Goal: Task Accomplishment & Management: Use online tool/utility

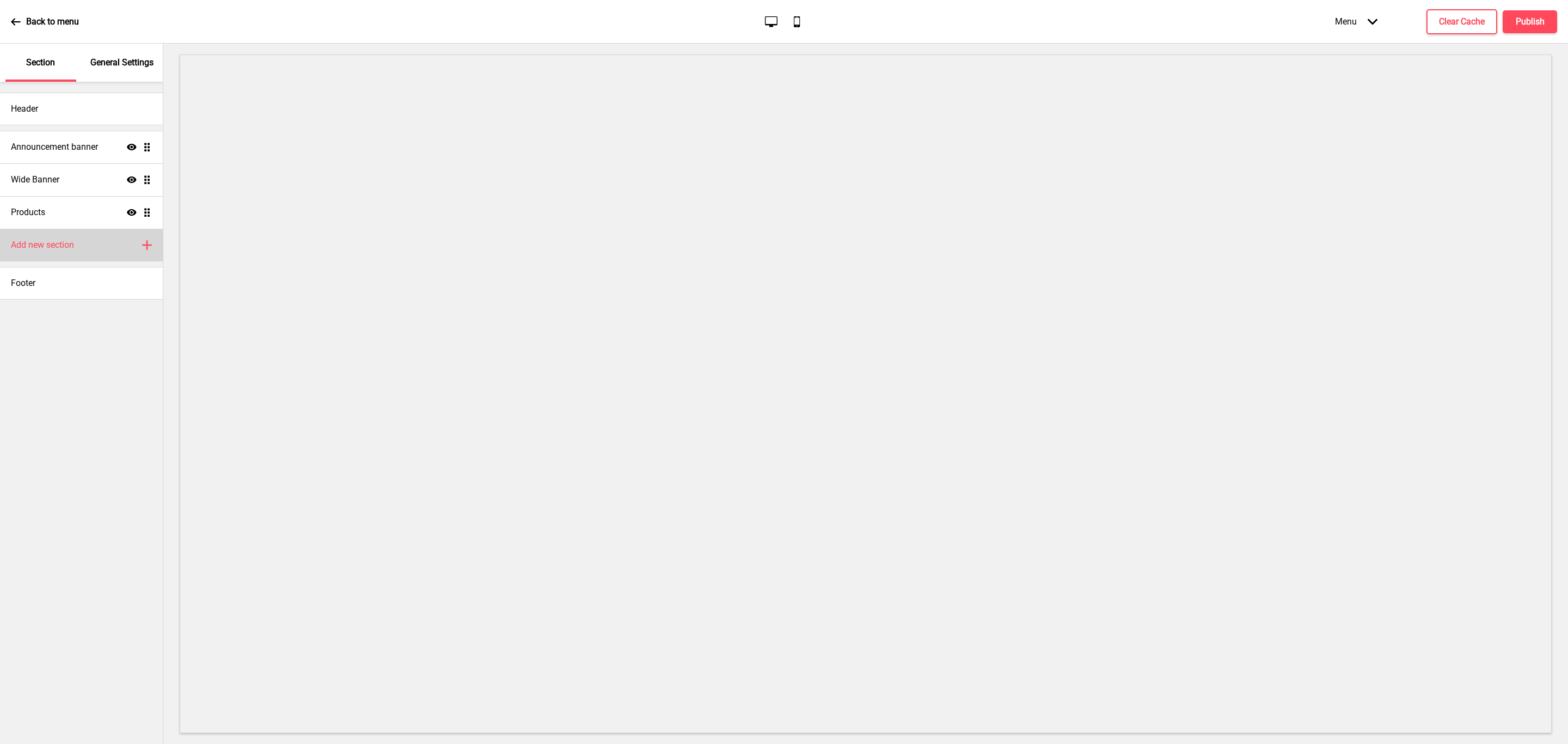
click at [83, 239] on div "Add new section Plus" at bounding box center [81, 245] width 163 height 33
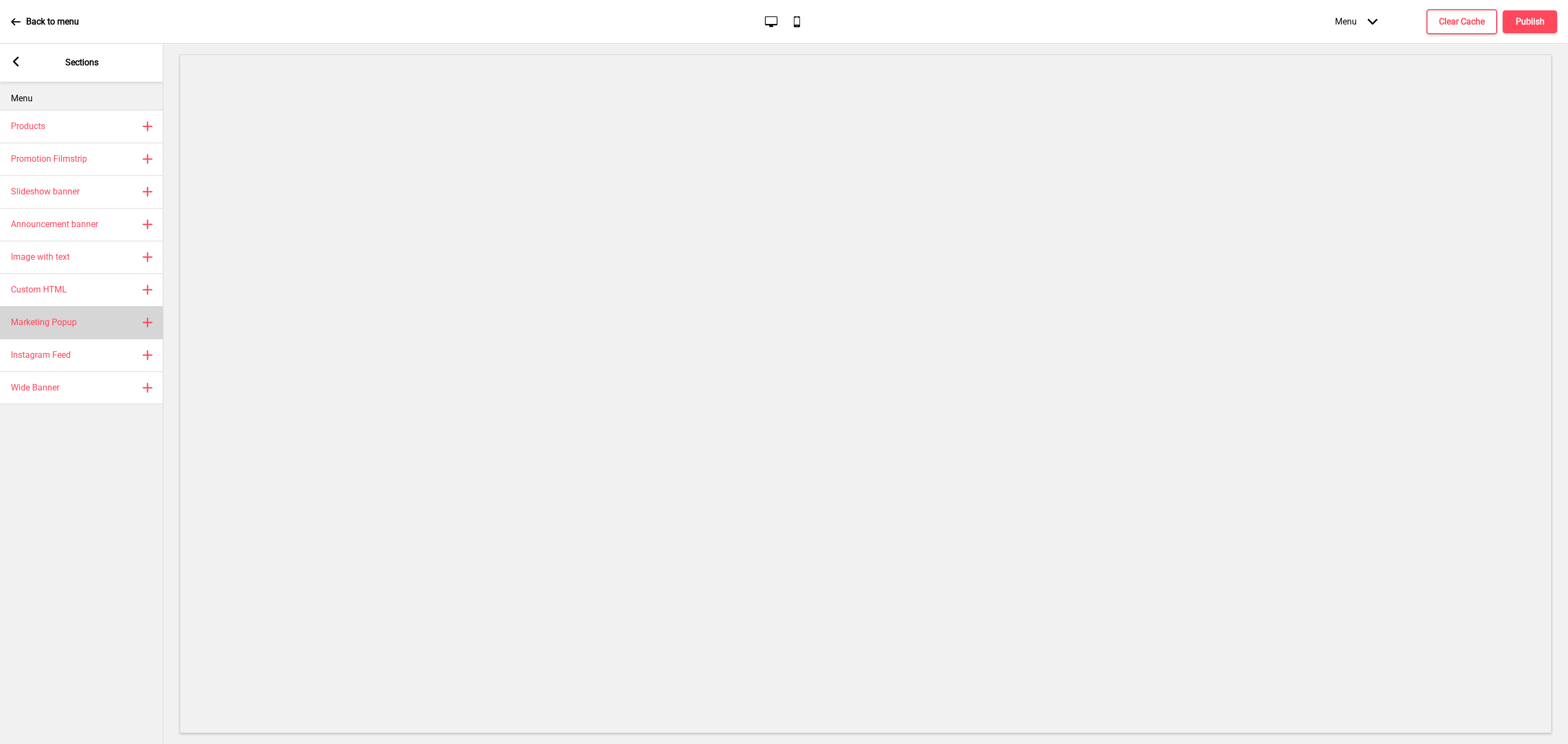
click at [79, 329] on div "Marketing Popup Plus" at bounding box center [82, 322] width 163 height 33
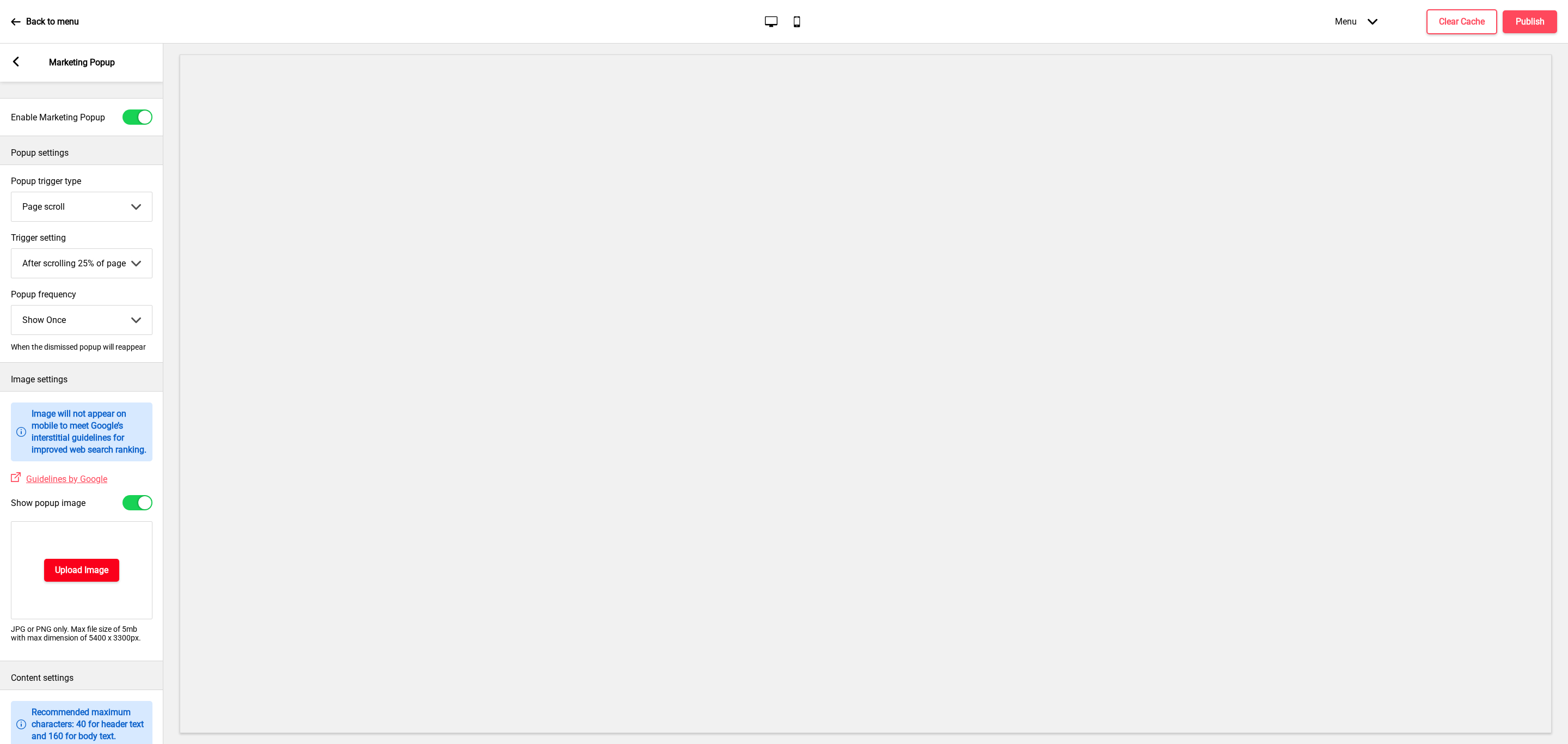
click at [85, 576] on h4 "Upload Image" at bounding box center [82, 570] width 53 height 12
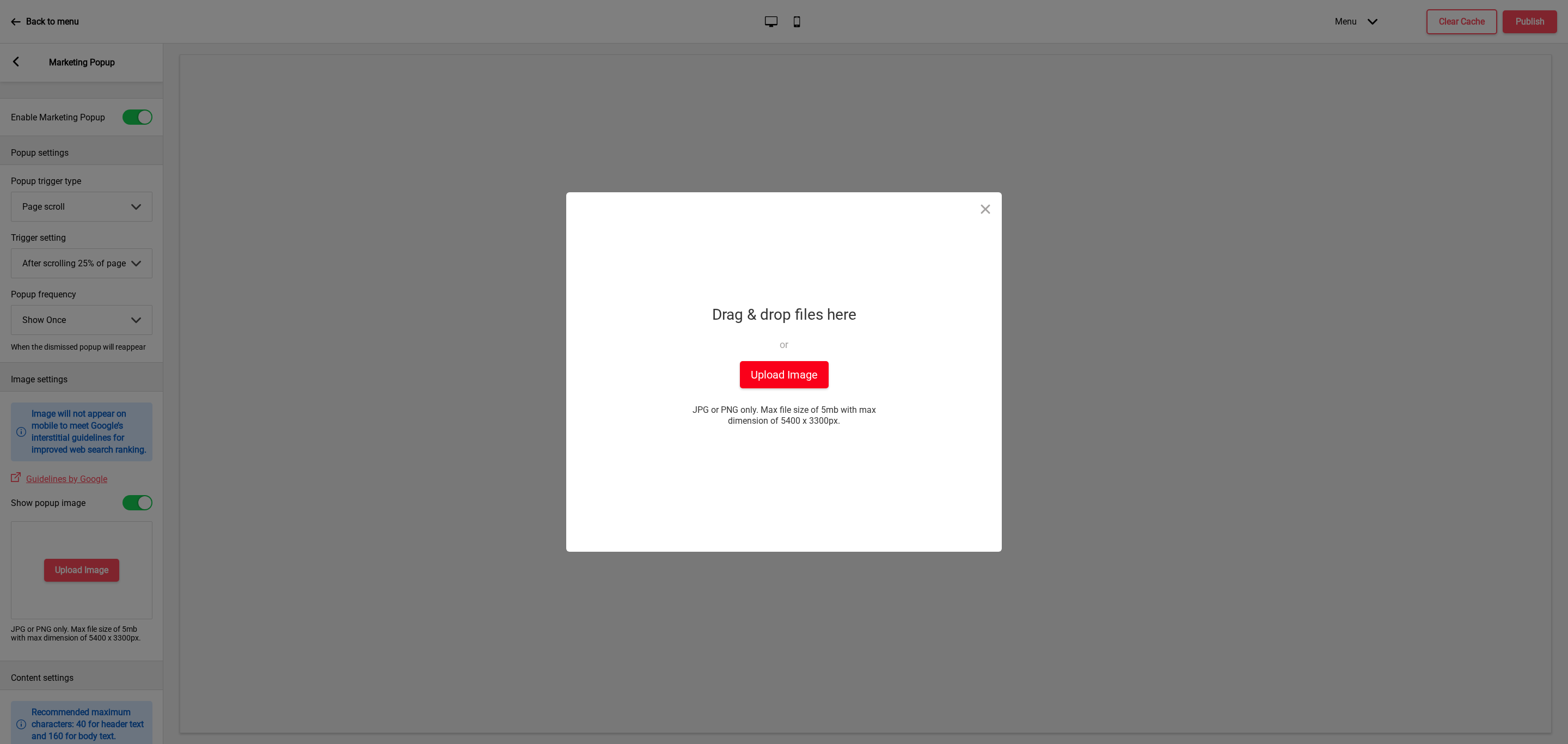
click at [781, 364] on button "Upload Image" at bounding box center [784, 375] width 89 height 27
click at [807, 324] on div "File type is invalid. Please try again with another file" at bounding box center [784, 372] width 436 height 359
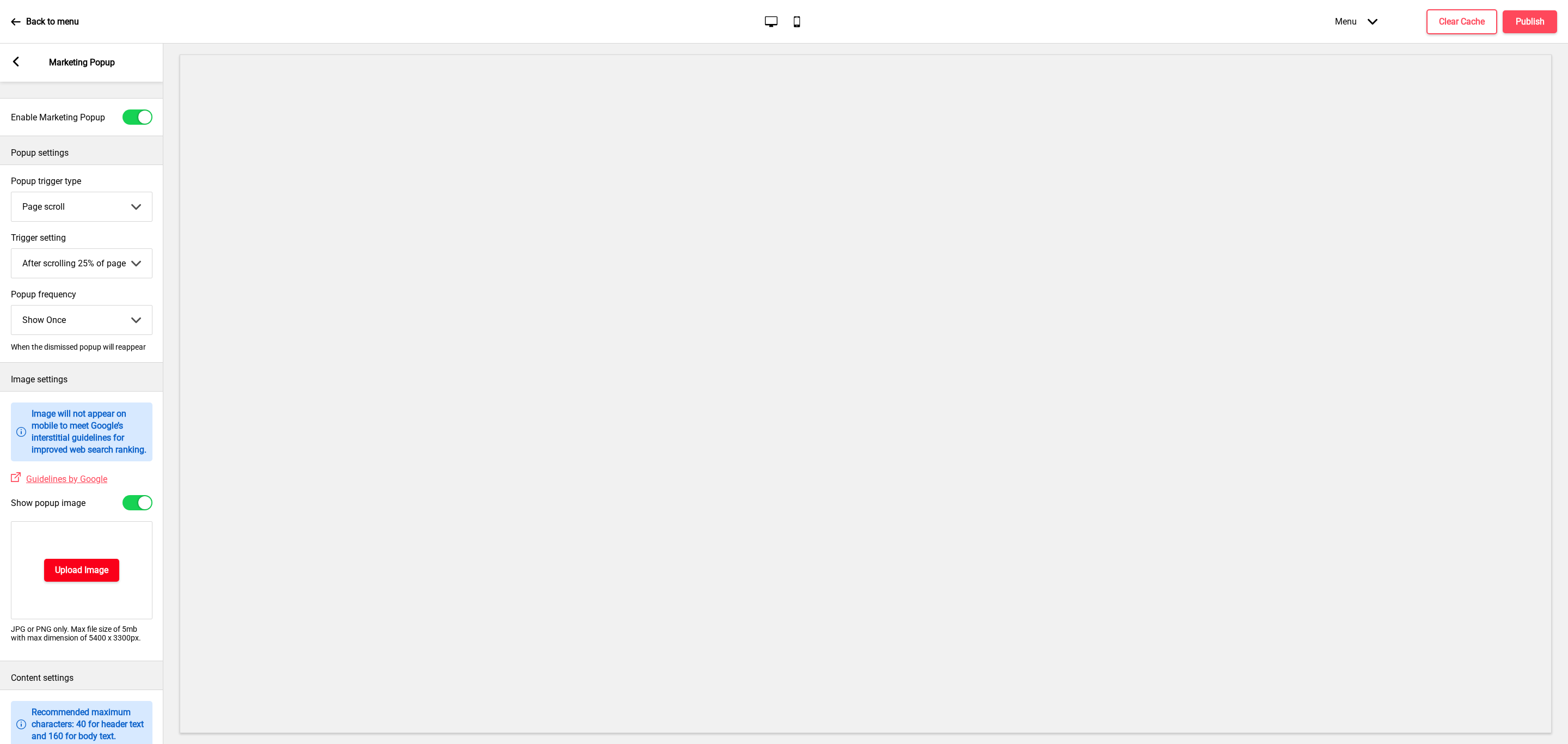
click at [75, 577] on button "Upload Image" at bounding box center [82, 570] width 75 height 23
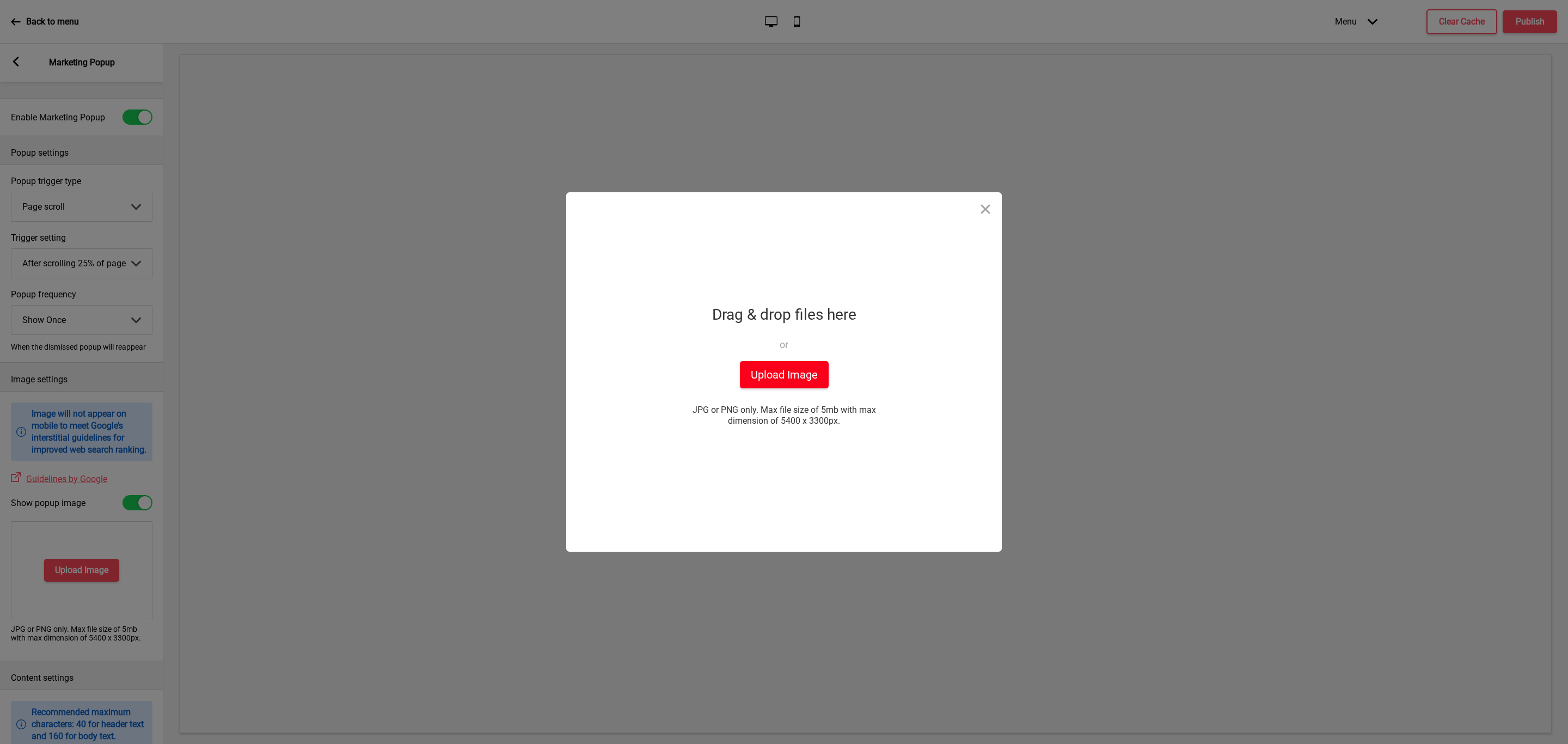
click at [792, 368] on button "Upload Image" at bounding box center [784, 375] width 89 height 27
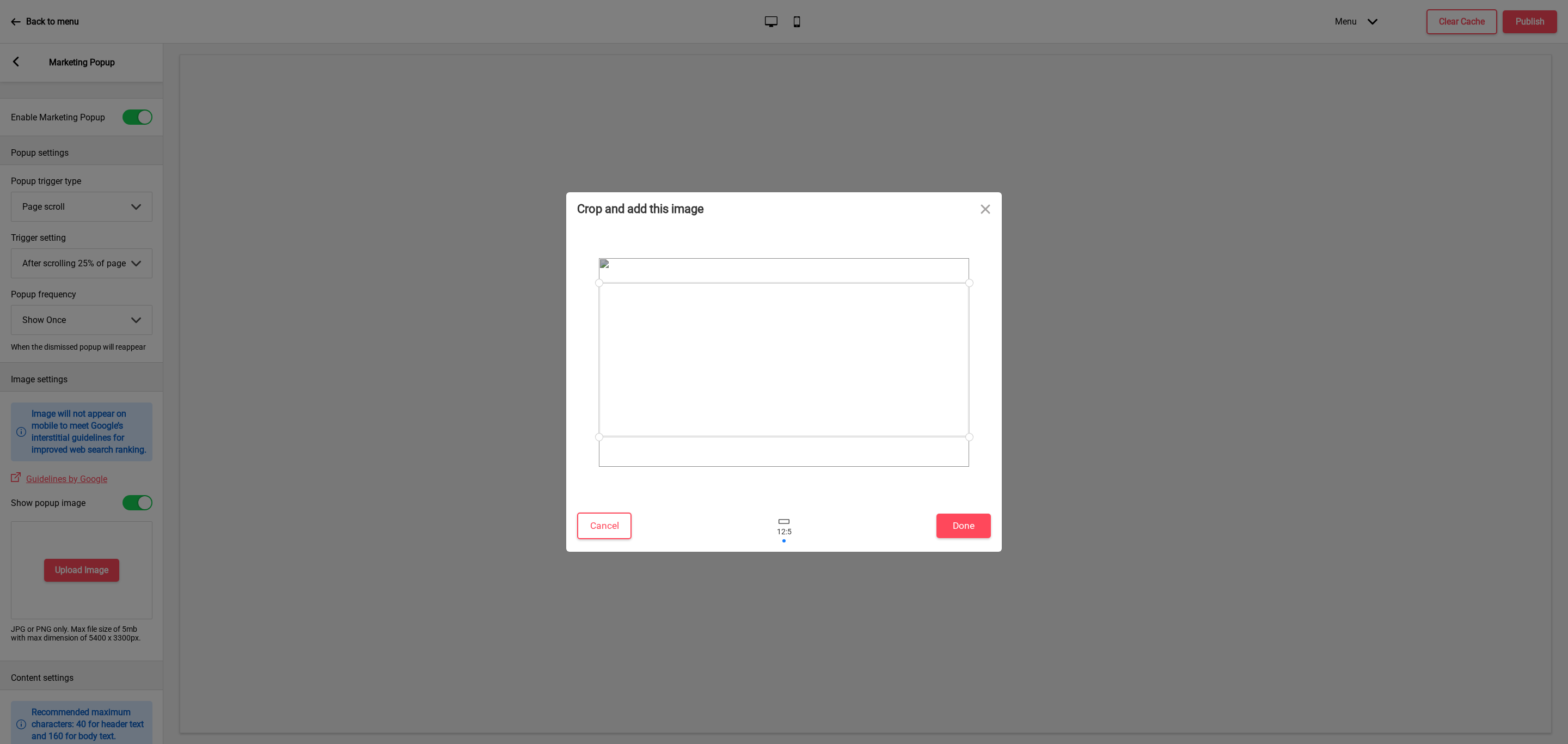
drag, startPoint x: 892, startPoint y: 397, endPoint x: 917, endPoint y: 427, distance: 39.1
click at [905, 395] on div at bounding box center [784, 359] width 370 height 154
click at [972, 524] on button "Done" at bounding box center [963, 526] width 54 height 24
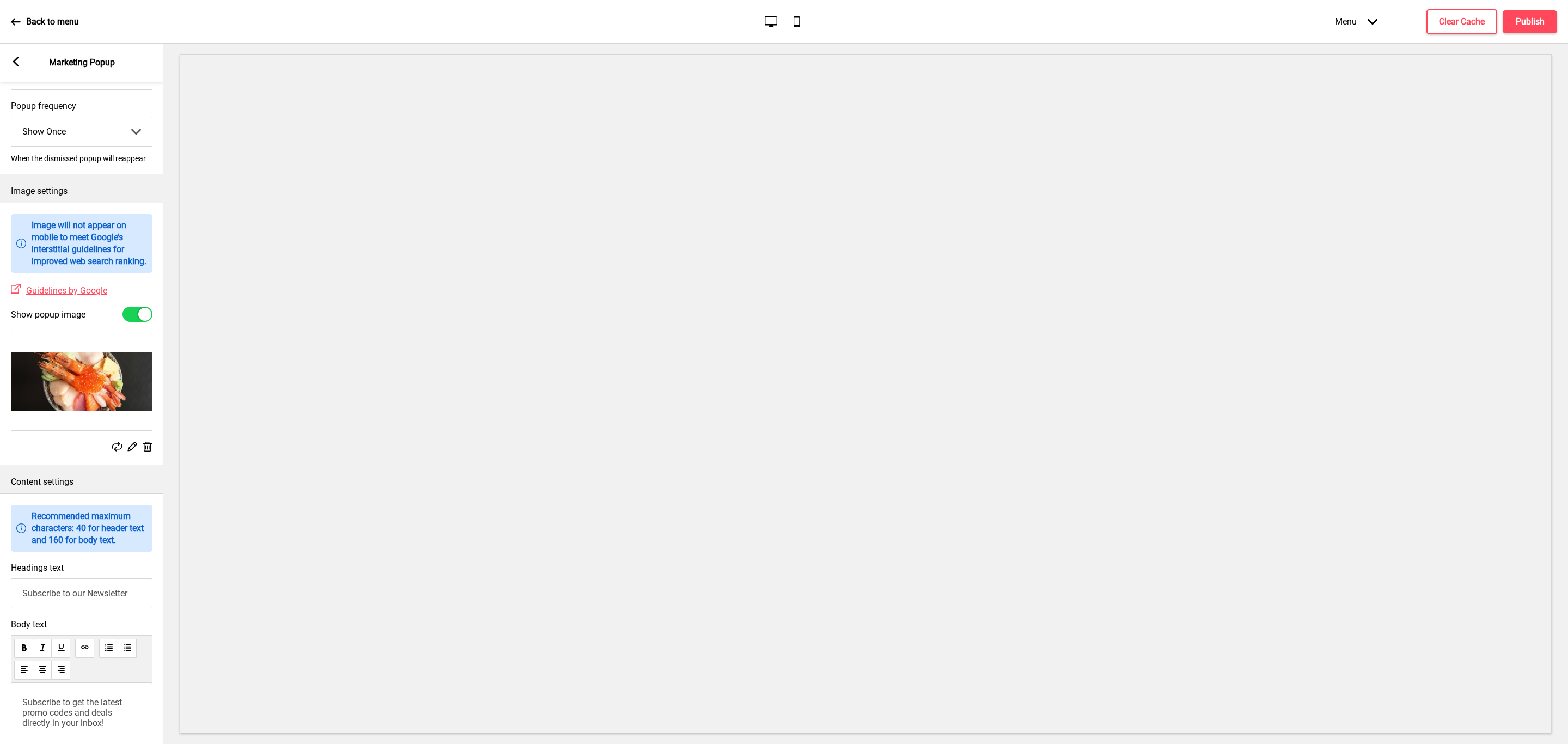
scroll to position [327, 0]
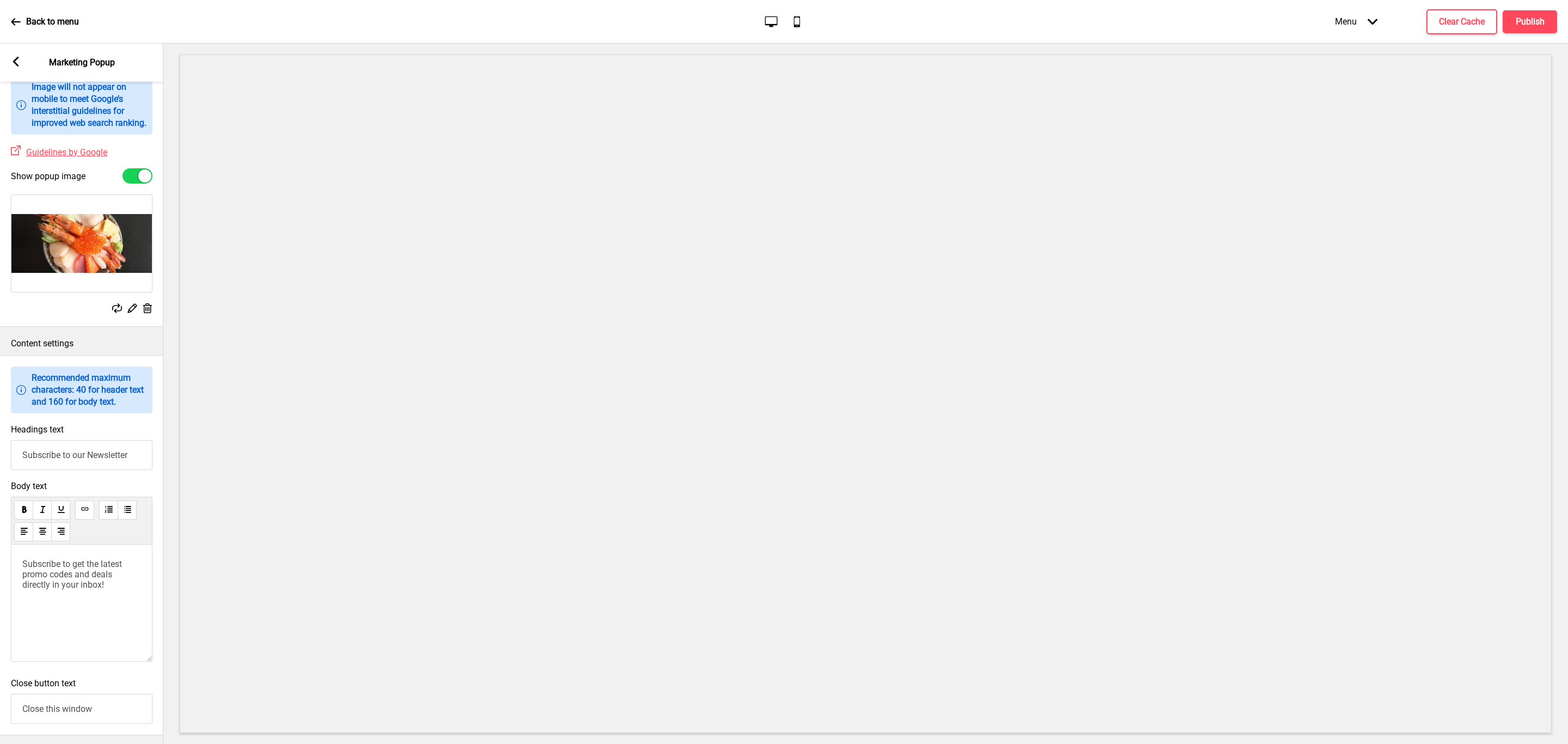
drag, startPoint x: 144, startPoint y: 470, endPoint x: 7, endPoint y: 458, distance: 137.5
click at [7, 458] on div "Headings text Subscribe to our Newsletter" at bounding box center [82, 447] width 163 height 56
click at [150, 313] on icon at bounding box center [148, 308] width 9 height 10
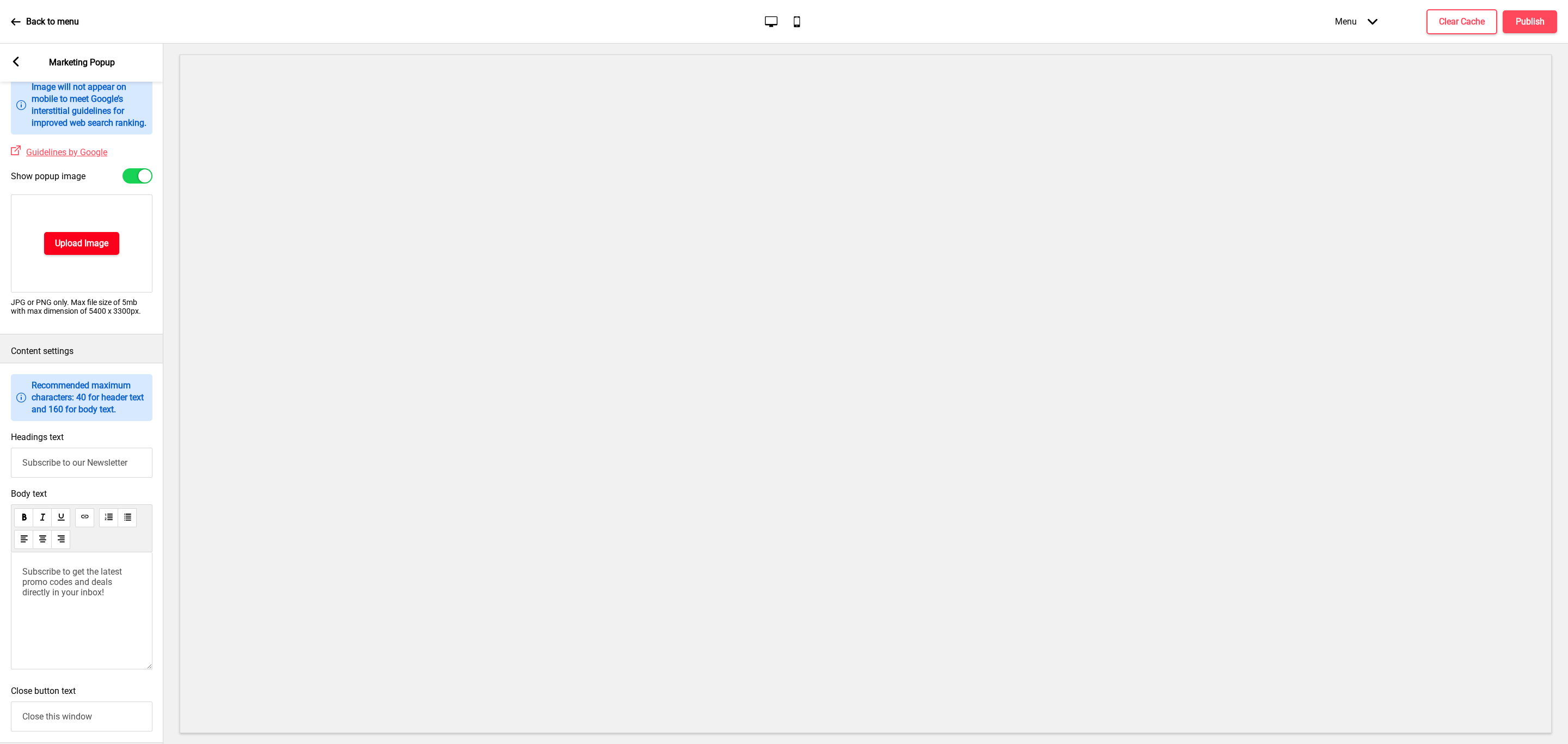
click at [101, 250] on h4 "Upload Image" at bounding box center [82, 243] width 53 height 12
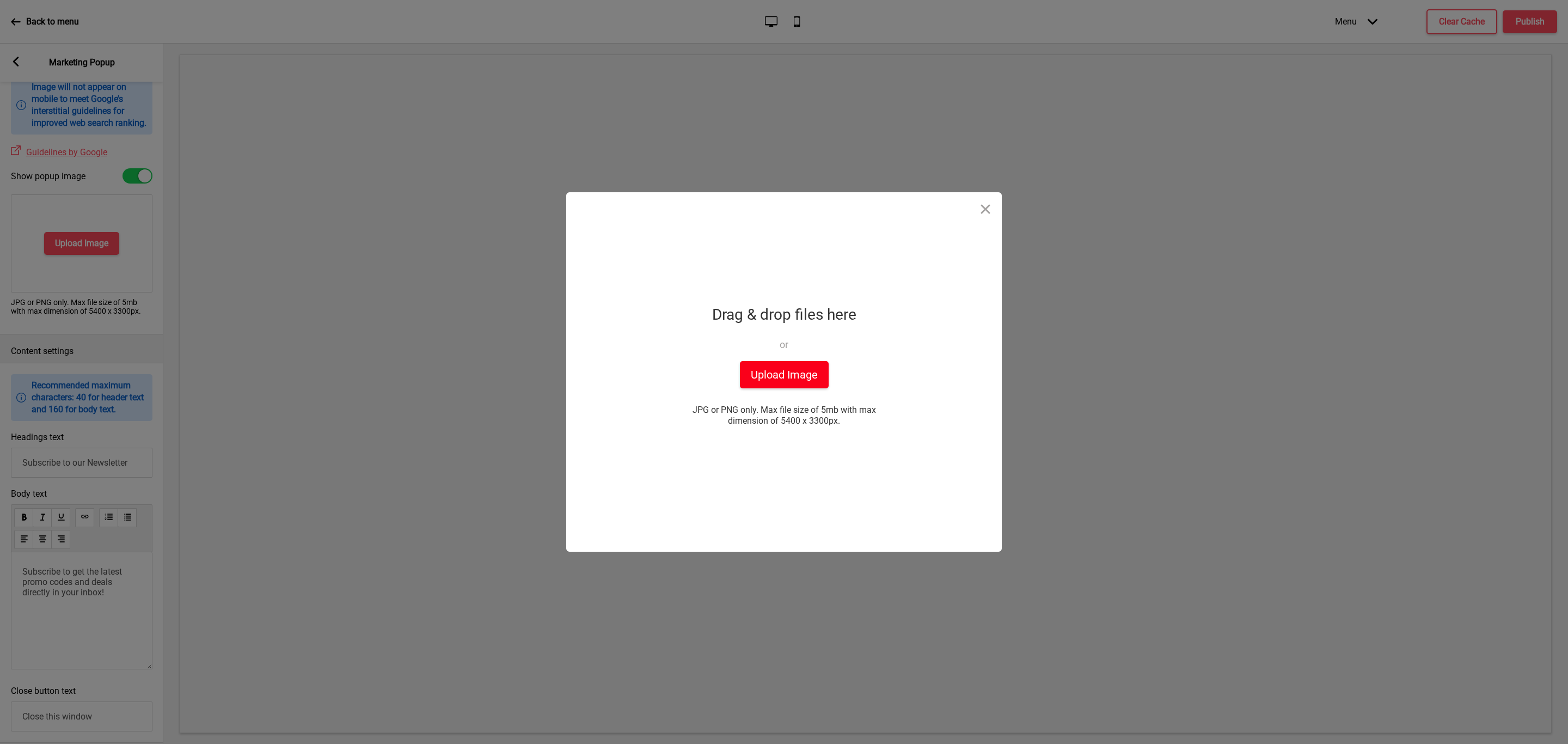
click at [793, 384] on button "Upload Image" at bounding box center [784, 375] width 89 height 27
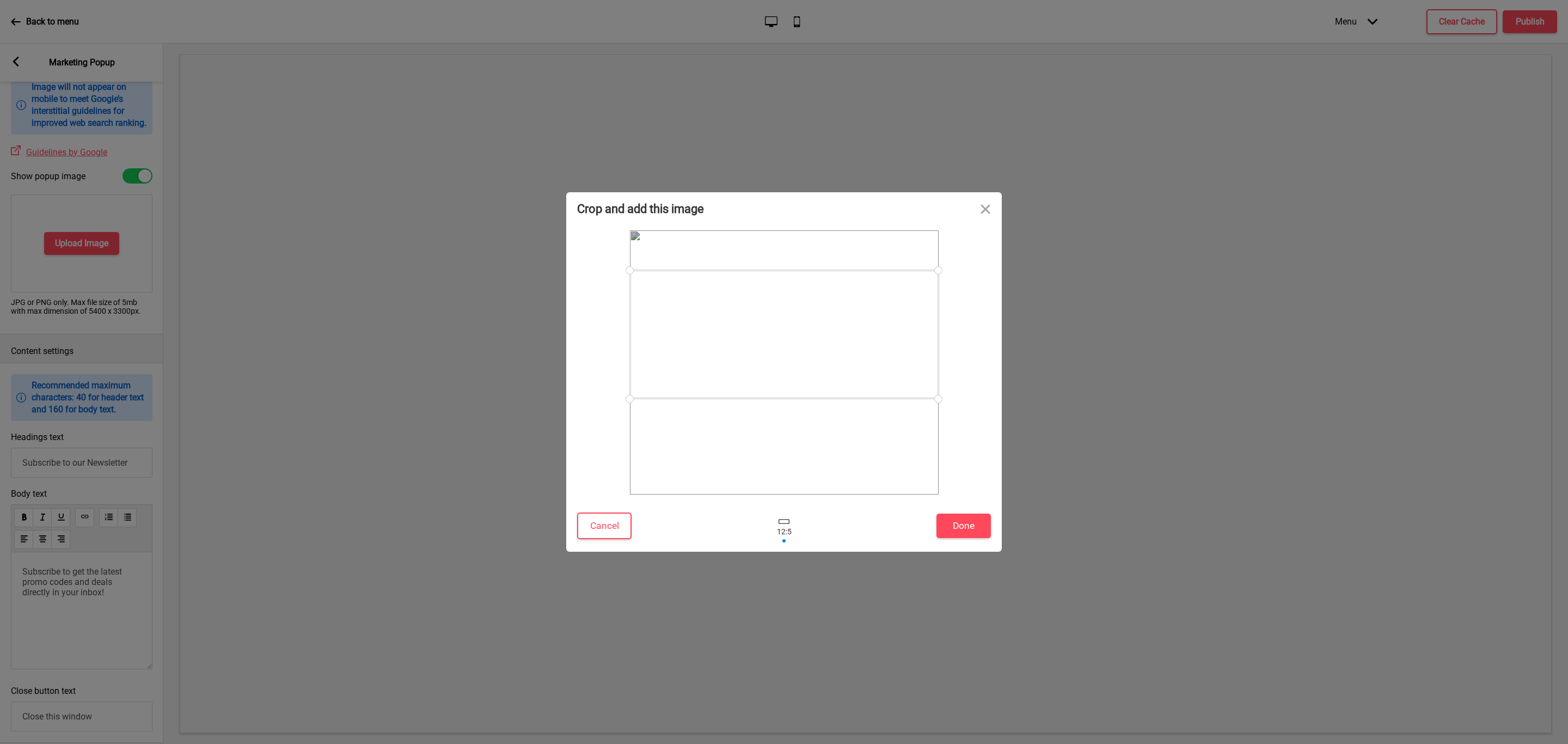
drag, startPoint x: 792, startPoint y: 381, endPoint x: 825, endPoint y: 353, distance: 43.3
click at [825, 353] on div at bounding box center [784, 334] width 309 height 128
click at [974, 524] on button "Done" at bounding box center [963, 526] width 54 height 24
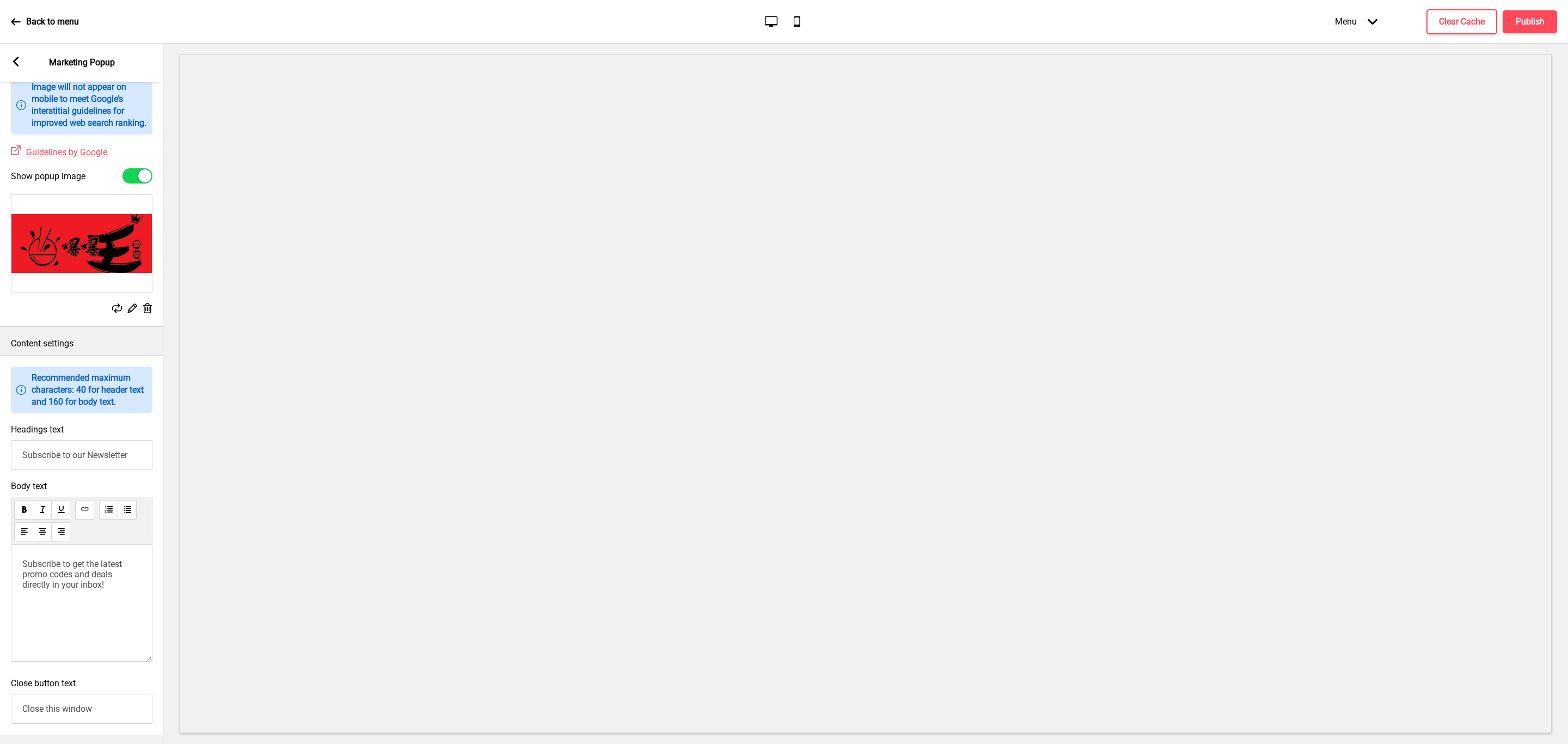
drag, startPoint x: 34, startPoint y: 464, endPoint x: -130, endPoint y: 442, distance: 165.5
click at [0, 442] on html "Back to menu Desktop Mobile Menu Arrow down Product Page Store Information Chec…" at bounding box center [784, 372] width 1568 height 744
type input "F"
type input "Welcome to [GEOGRAPHIC_DATA] King!"
drag, startPoint x: 113, startPoint y: 614, endPoint x: -1, endPoint y: 560, distance: 126.1
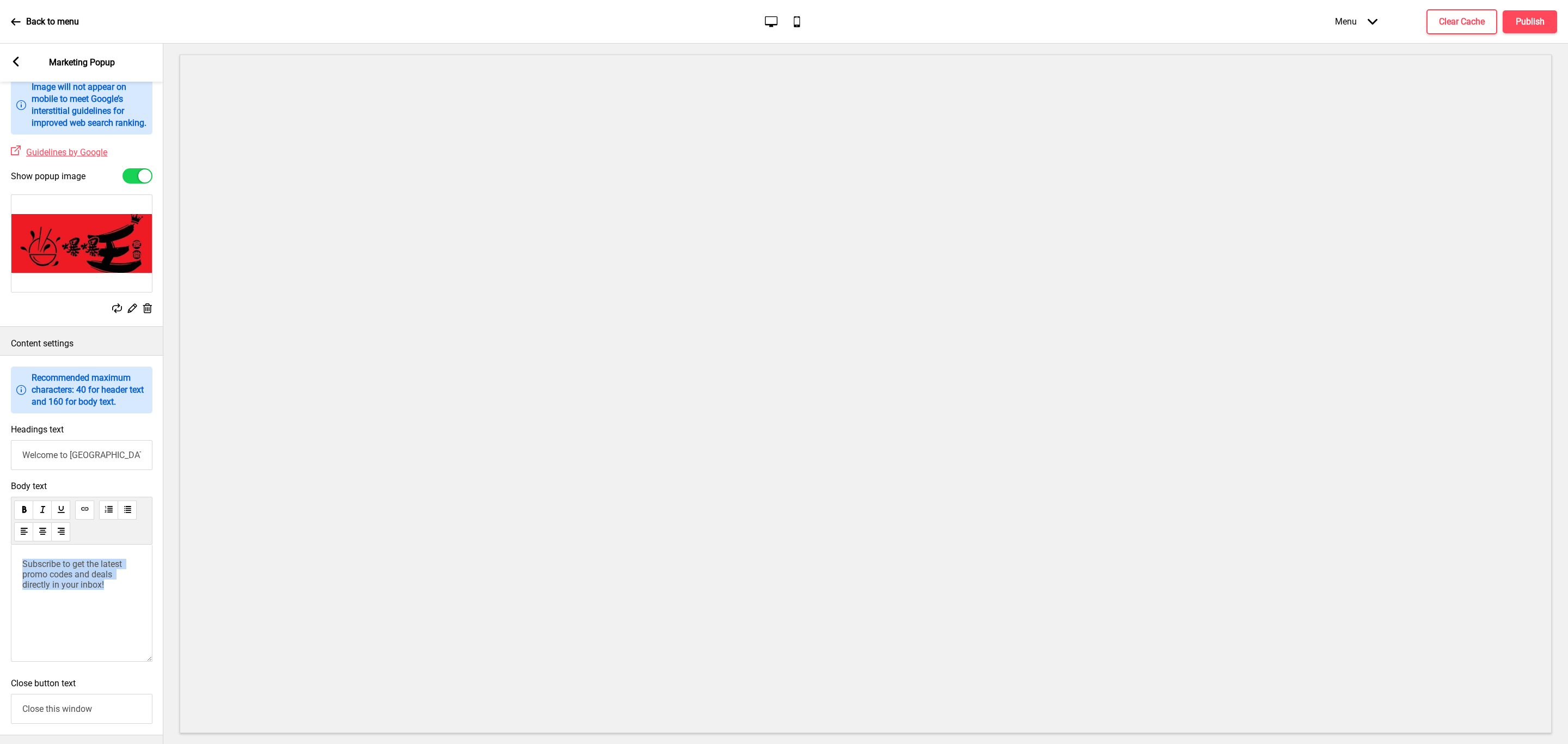
click at [0, 560] on html "Back to menu Desktop Mobile Menu Arrow down Product Page Store Information Chec…" at bounding box center [784, 372] width 1568 height 744
drag, startPoint x: 24, startPoint y: 578, endPoint x: 144, endPoint y: 634, distance: 132.4
click at [147, 627] on div "Subscribe to get the latest promo codes and deals directly in your inbox!" at bounding box center [82, 602] width 142 height 117
click at [24, 578] on span "Enjoy $5 OFF min. order $50 for all first time orders!" at bounding box center [78, 568] width 111 height 21
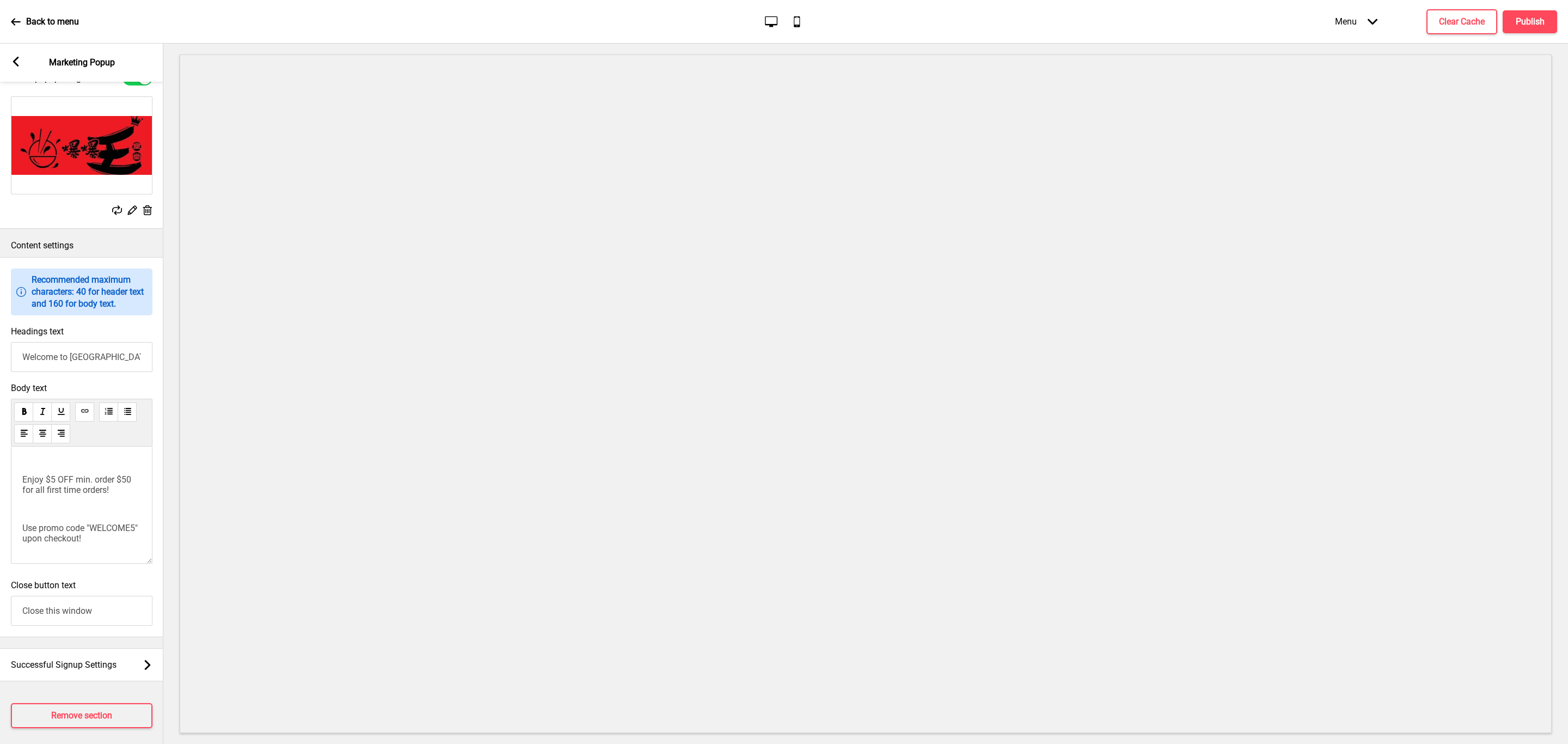
scroll to position [462, 0]
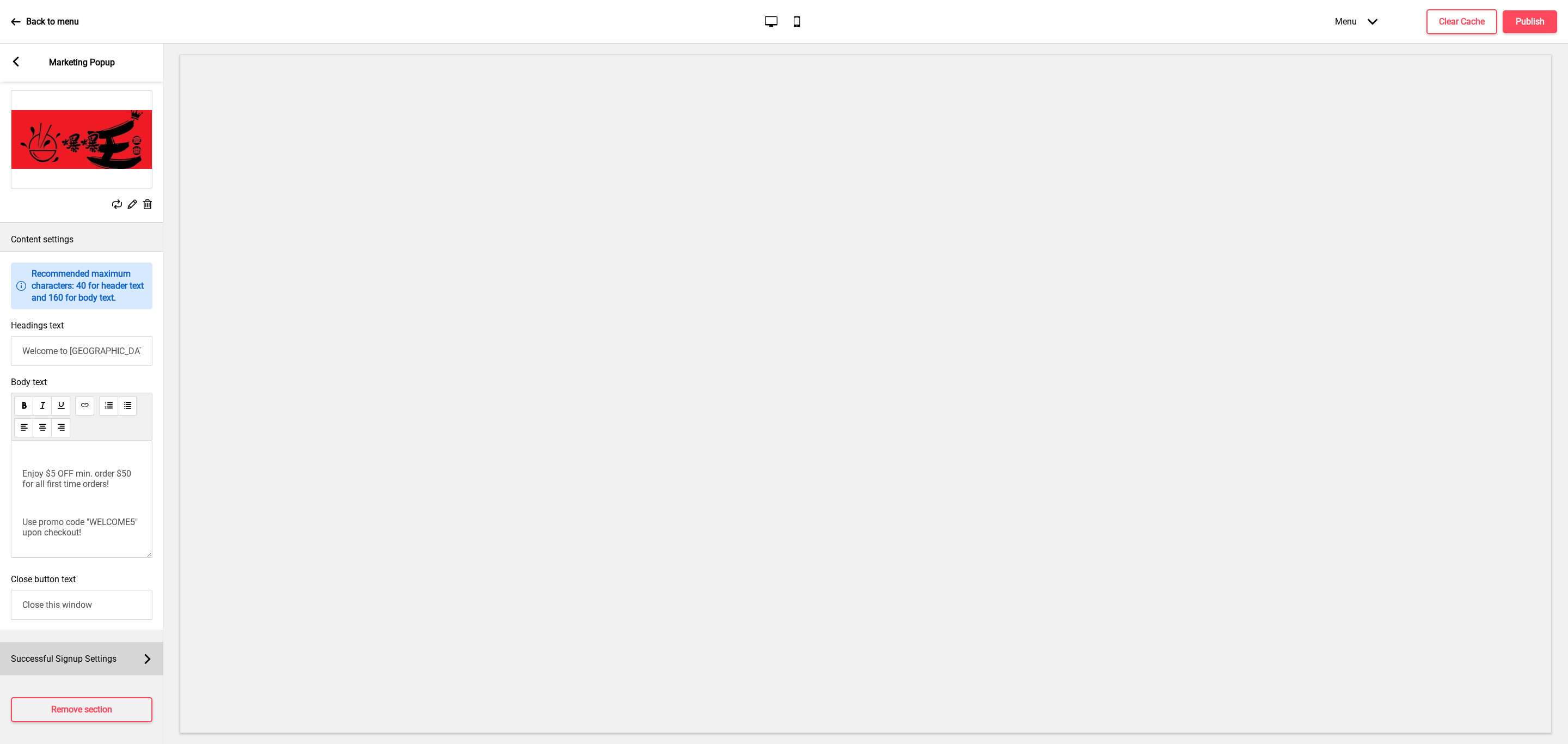
click at [130, 647] on div "Successful Signup Settings Arrow right" at bounding box center [82, 659] width 163 height 34
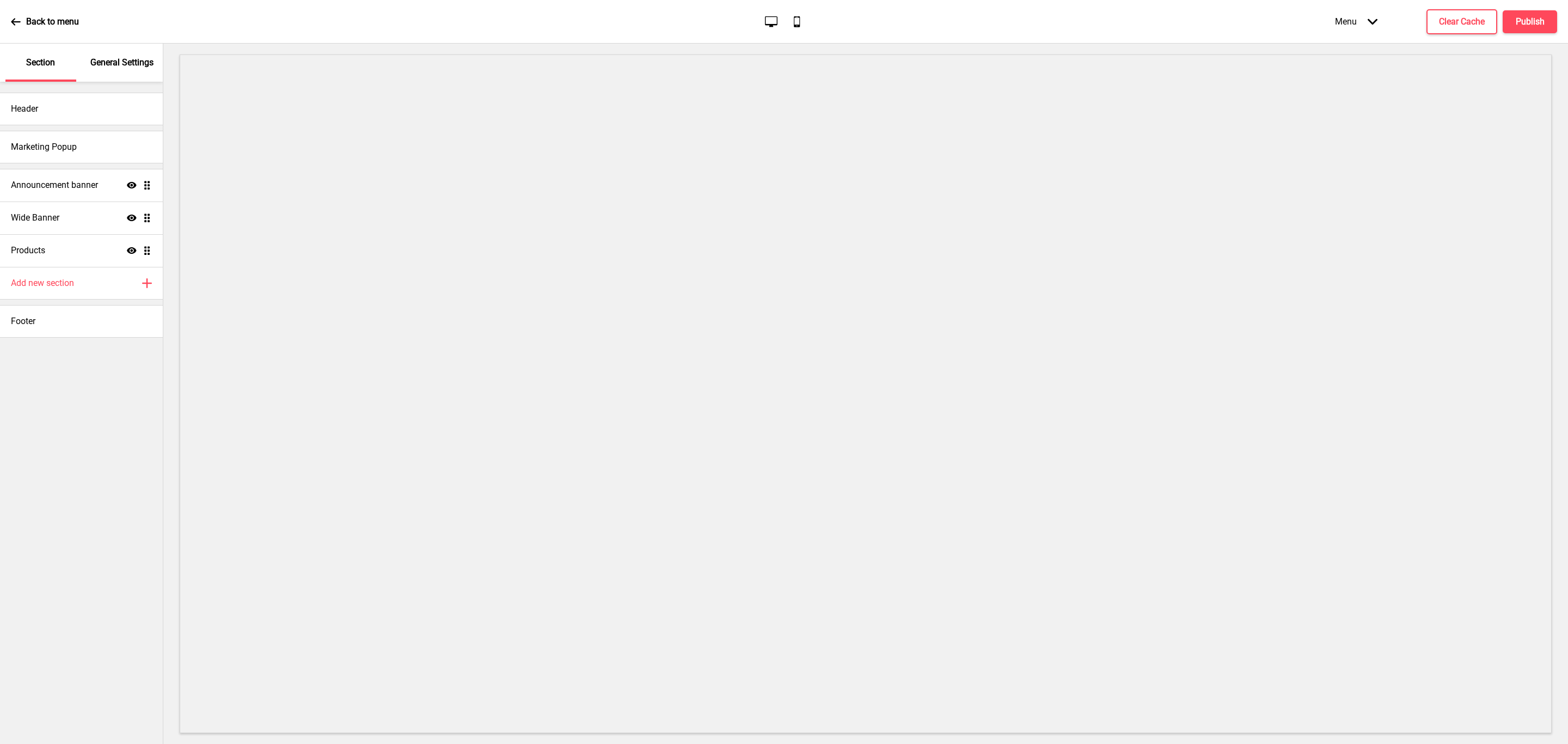
scroll to position [0, 0]
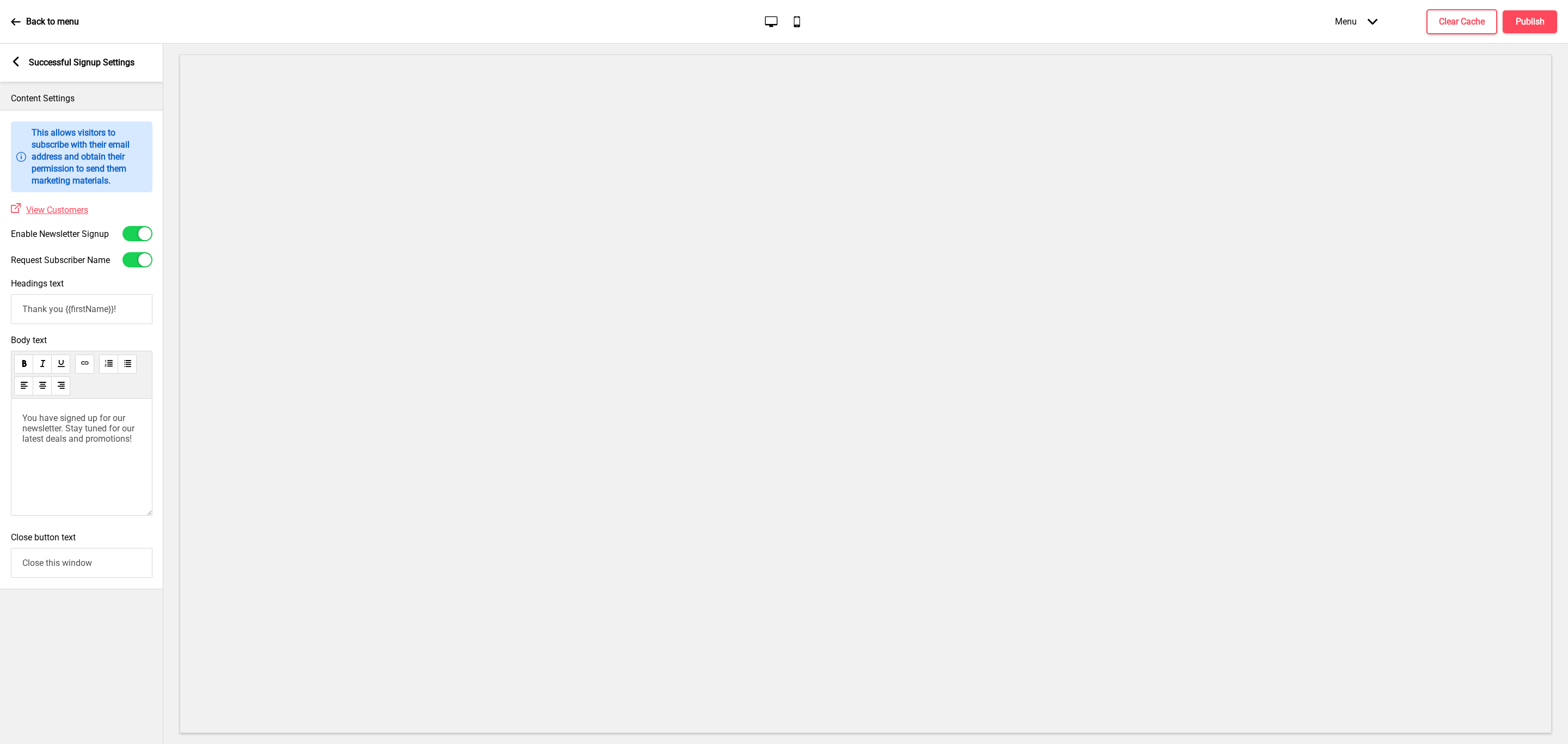
click at [130, 236] on div at bounding box center [137, 234] width 30 height 15
checkbox input "false"
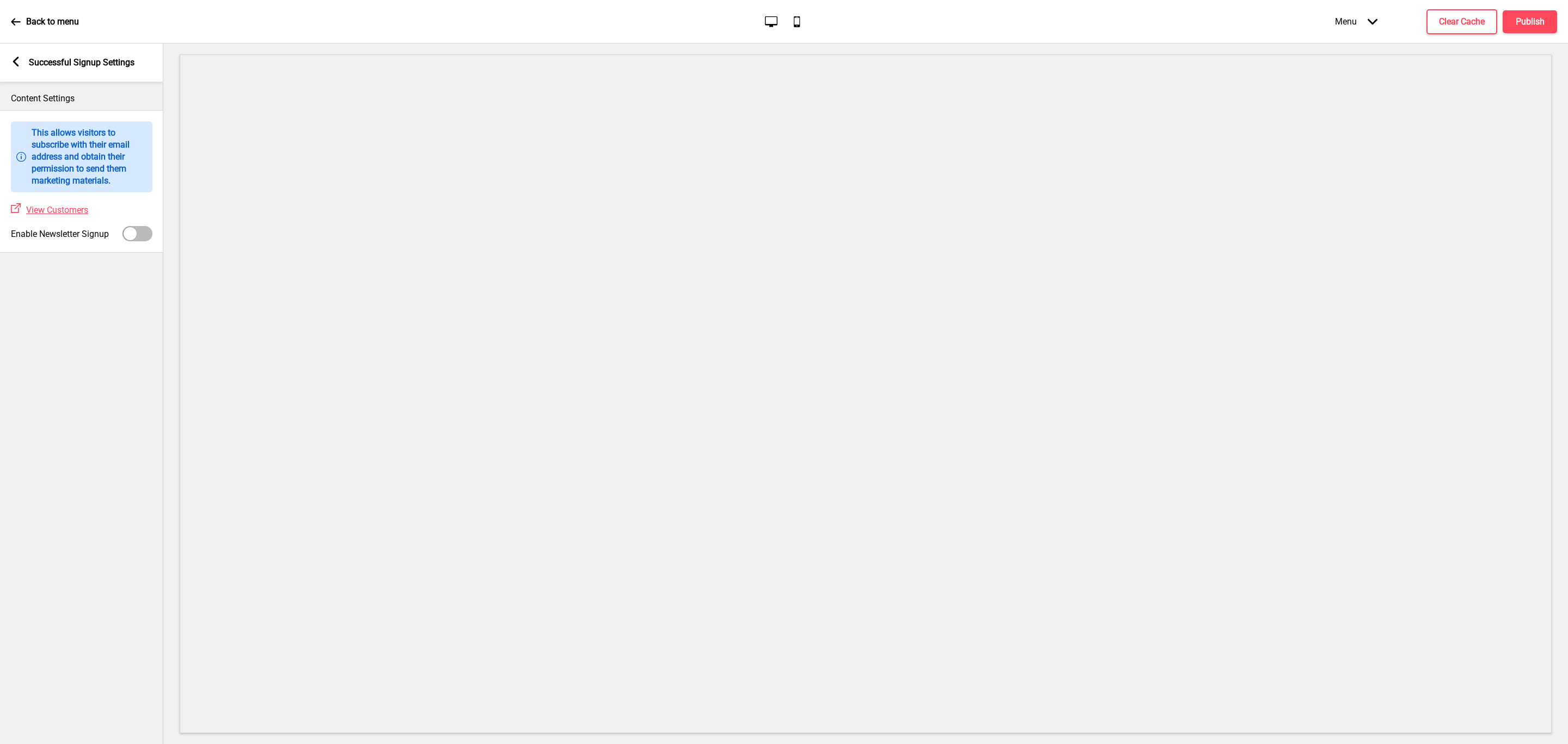
click at [14, 63] on icon at bounding box center [16, 61] width 6 height 10
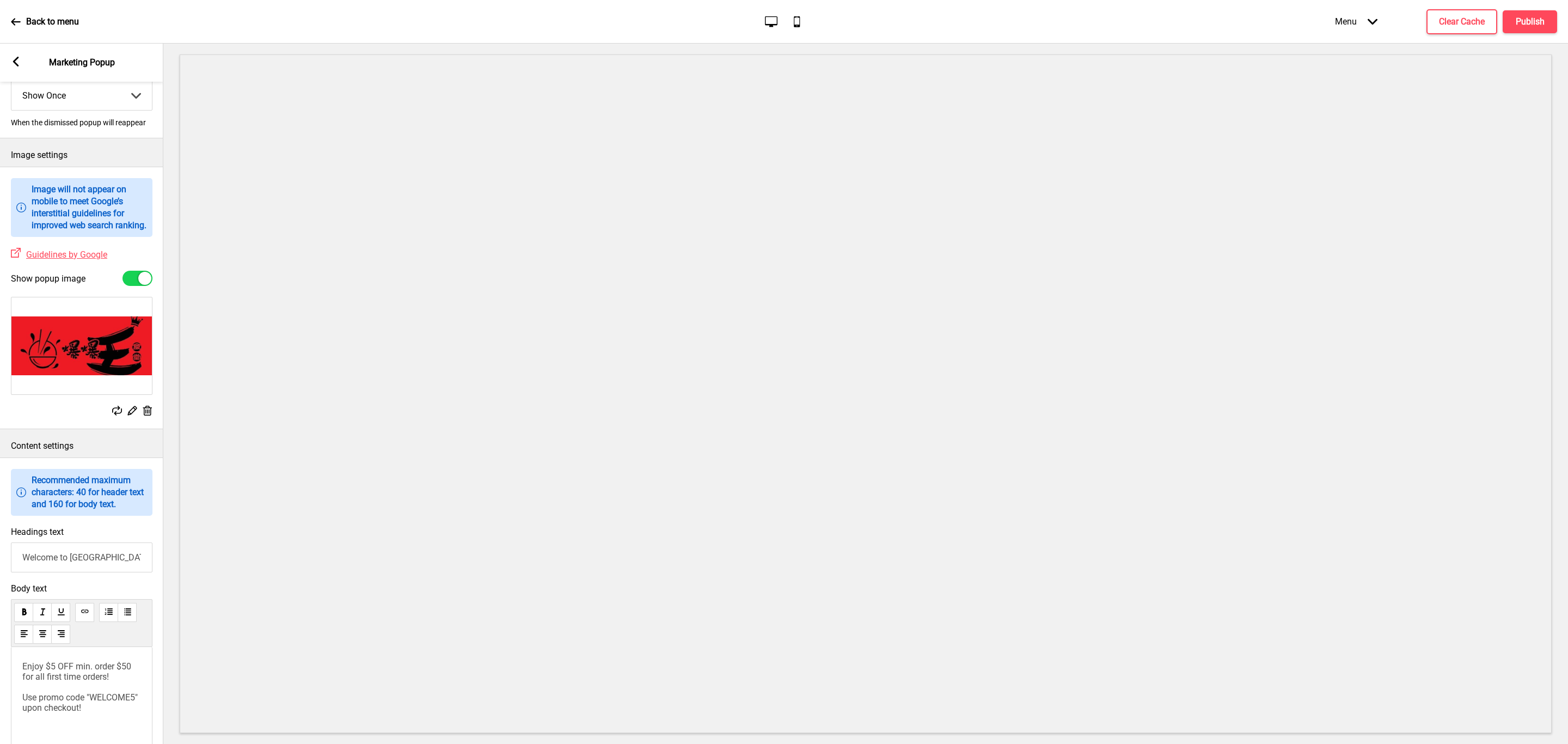
scroll to position [245, 0]
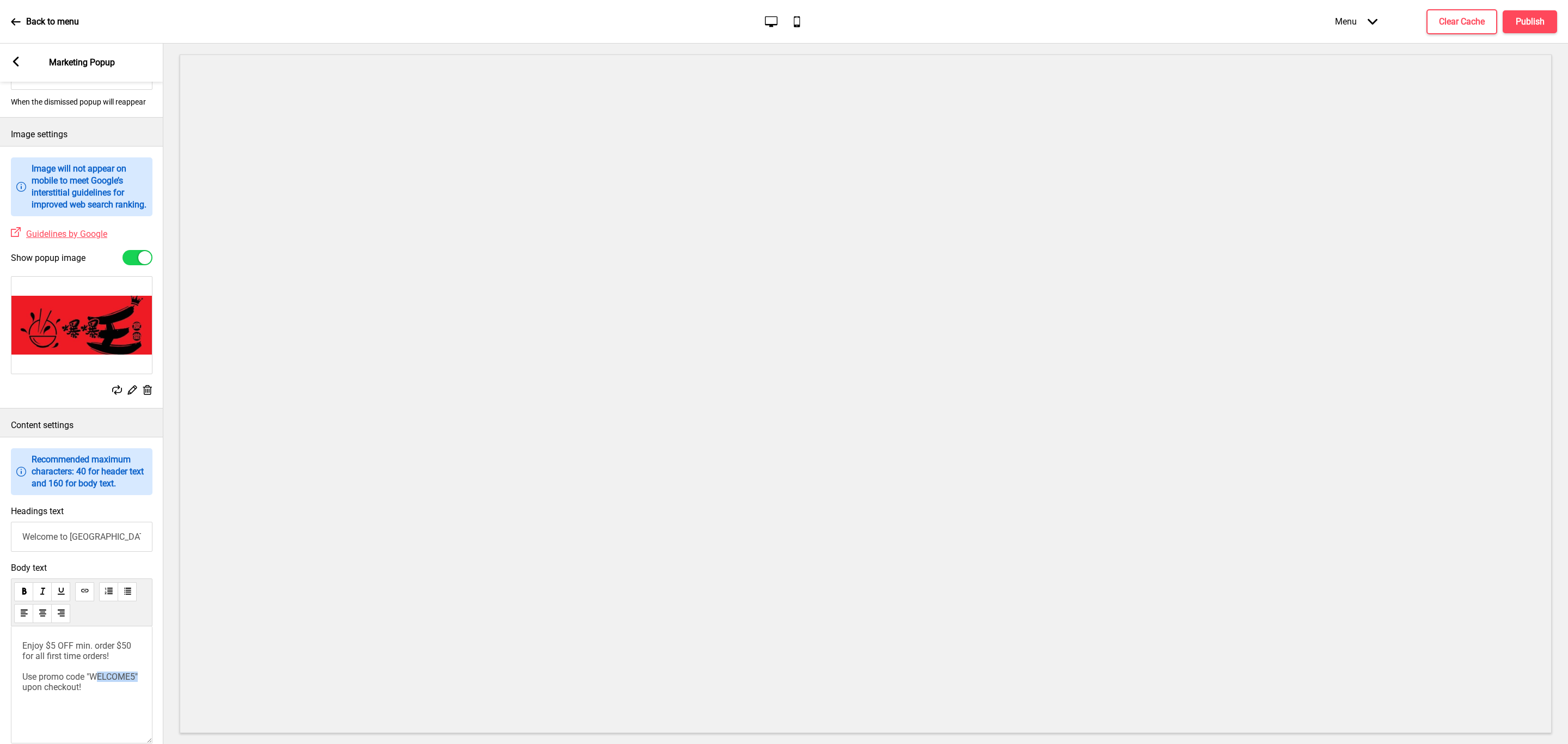
drag, startPoint x: 134, startPoint y: 716, endPoint x: 90, endPoint y: 712, distance: 44.2
click at [90, 692] on span "Enjoy $5 OFF min. order $50 for all first time orders! Use promo code "WELCOME5…" at bounding box center [81, 666] width 118 height 52
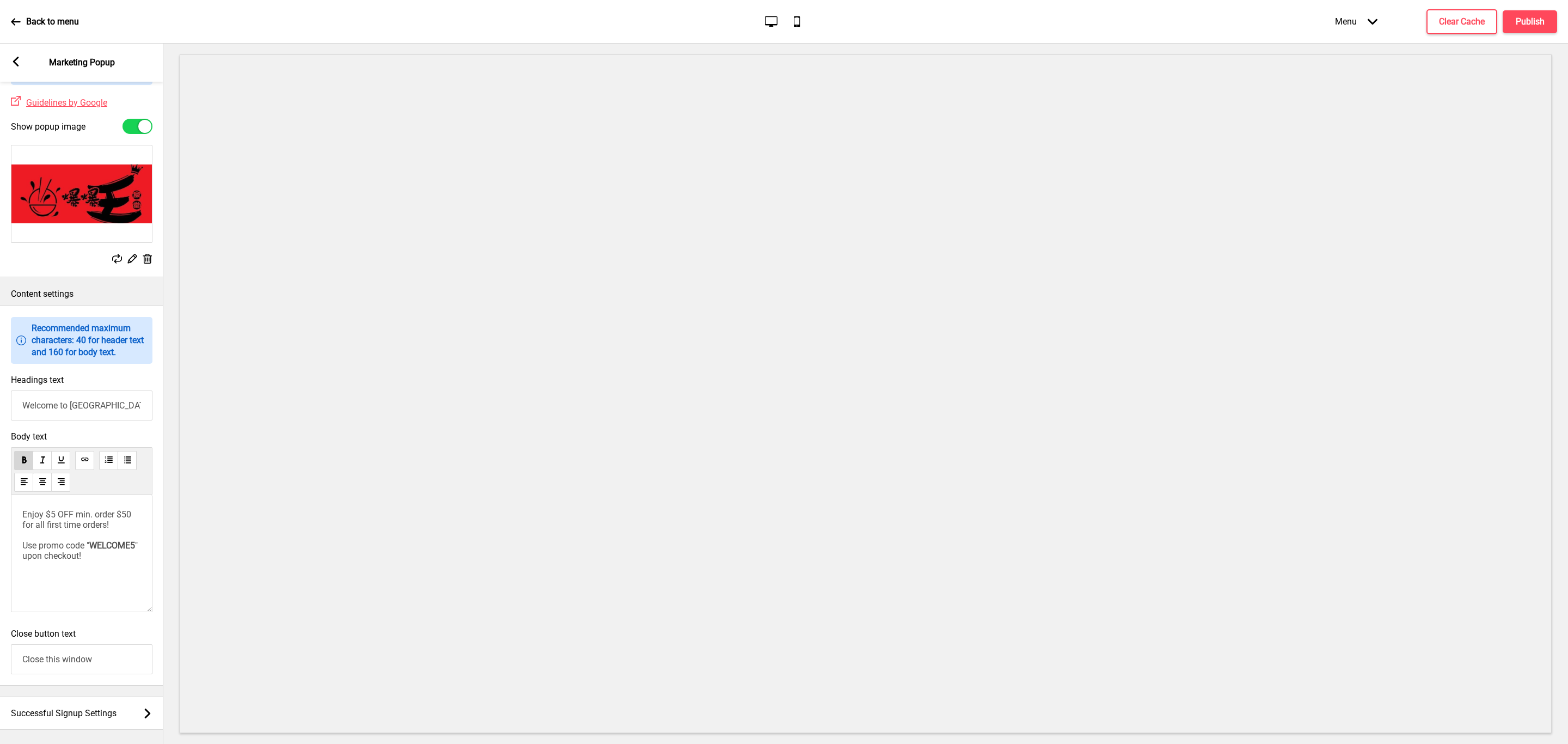
scroll to position [462, 0]
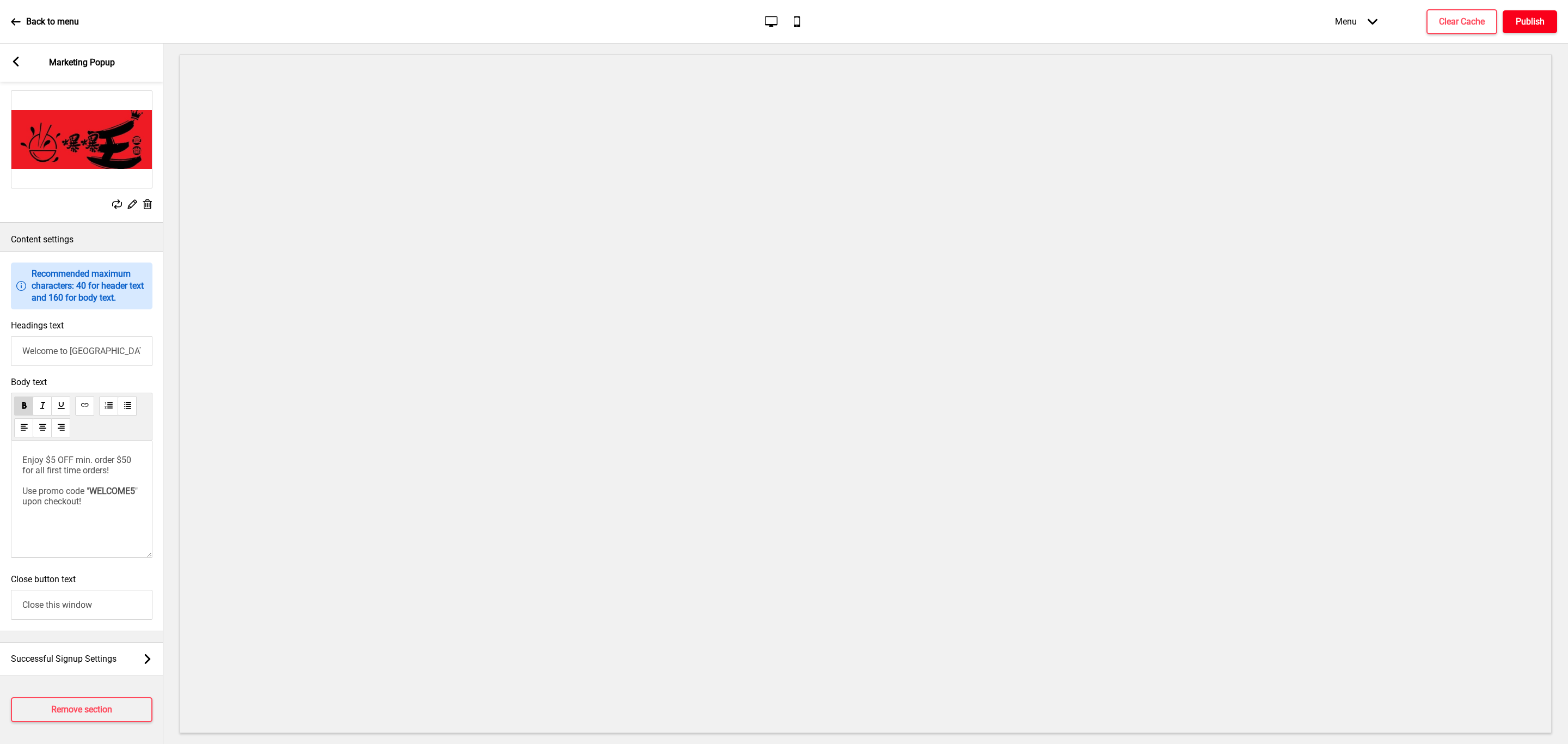
click at [1528, 30] on button "Publish" at bounding box center [1529, 22] width 54 height 23
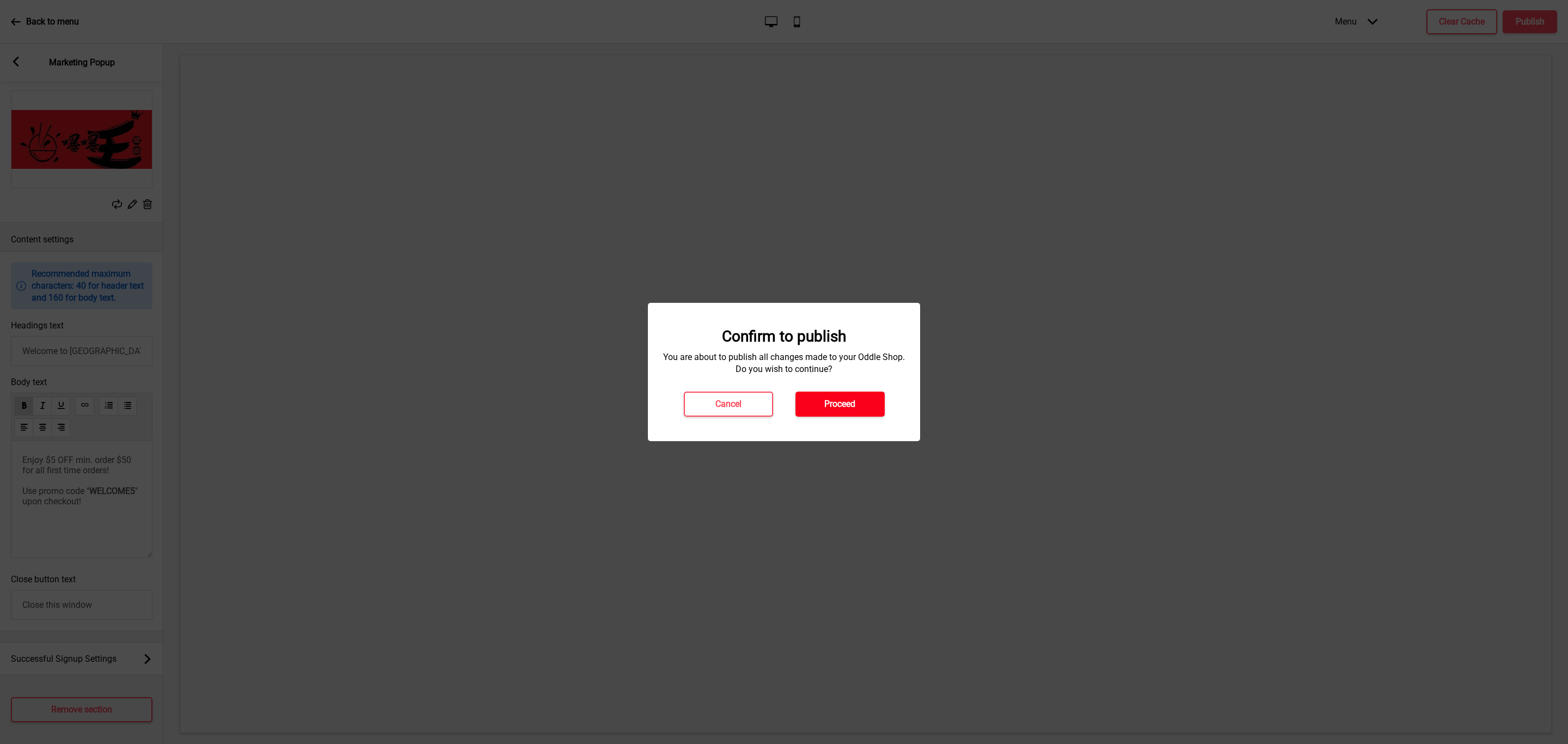
drag, startPoint x: 836, startPoint y: 404, endPoint x: 782, endPoint y: 415, distance: 55.1
click at [836, 404] on h4 "Proceed" at bounding box center [839, 404] width 31 height 12
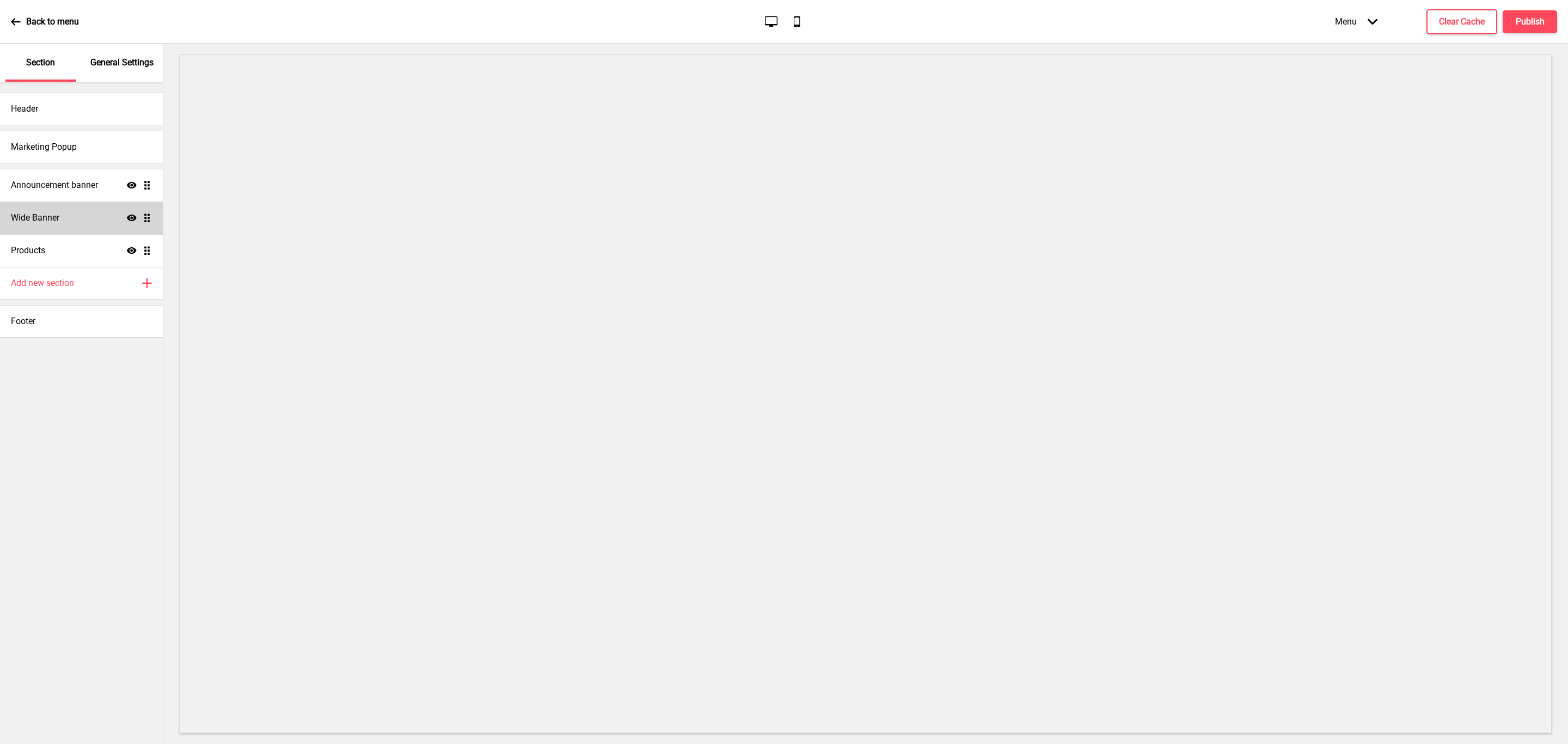
click at [90, 211] on div "Wide Banner Show Drag" at bounding box center [81, 217] width 163 height 33
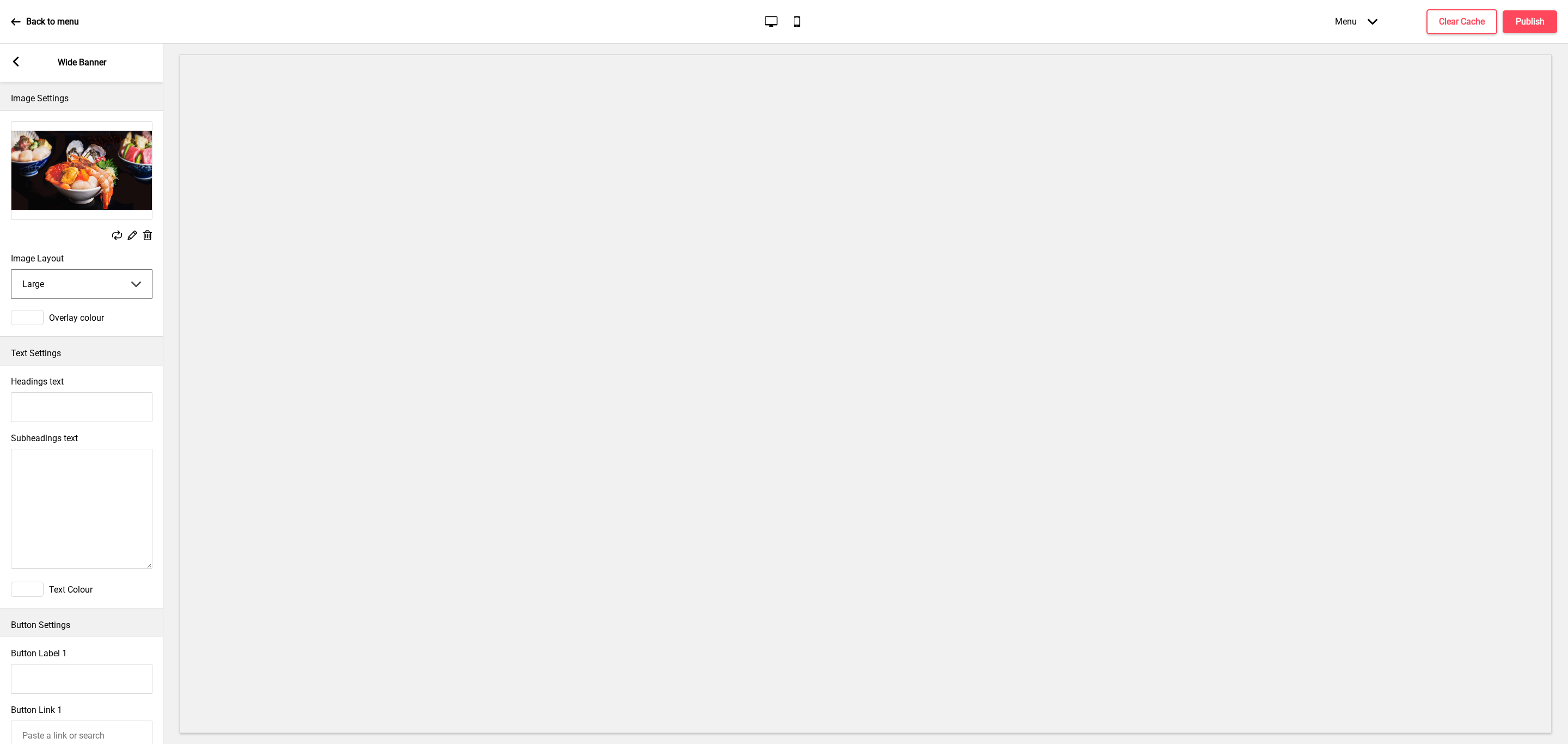
click at [108, 276] on select "Small Medium Large" at bounding box center [82, 284] width 140 height 29
click at [11, 270] on select "Small Medium Large" at bounding box center [82, 284] width 140 height 29
drag, startPoint x: 92, startPoint y: 278, endPoint x: 96, endPoint y: 293, distance: 15.5
click at [95, 291] on select "Small Medium Large" at bounding box center [82, 284] width 140 height 29
select select "small"
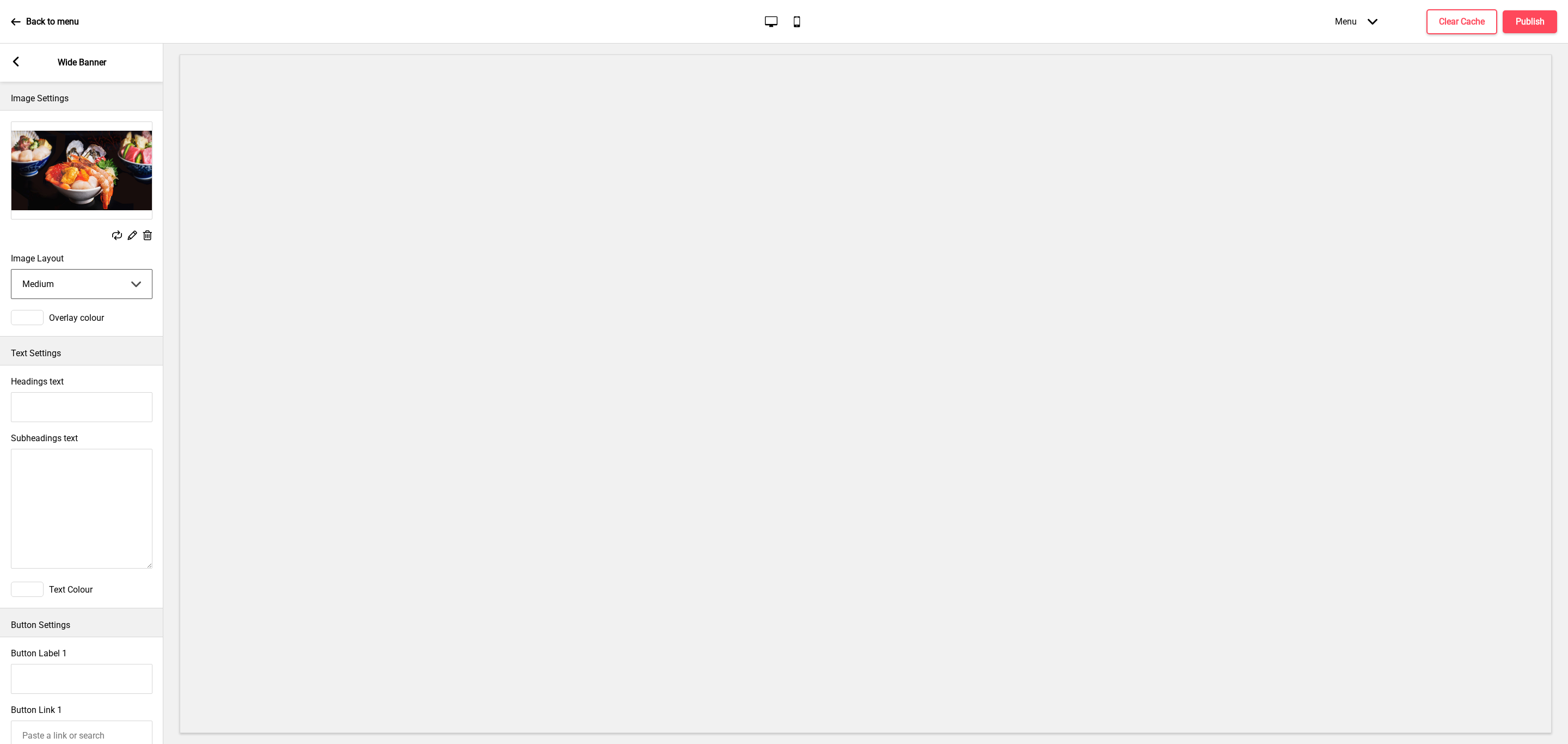
click at [11, 270] on select "Small Medium Large" at bounding box center [82, 284] width 140 height 29
click at [1536, 14] on button "Publish" at bounding box center [1529, 22] width 54 height 23
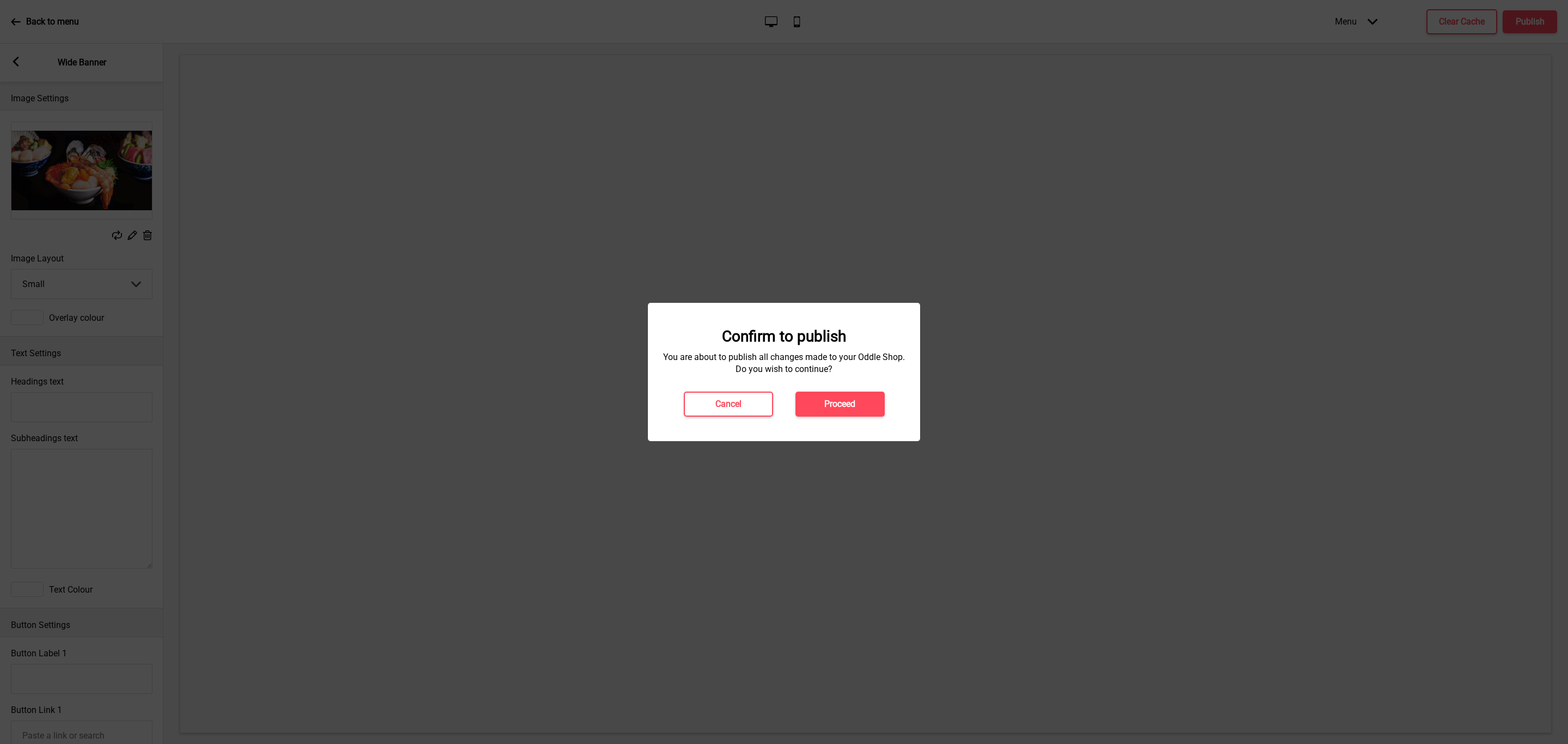
click at [849, 391] on div "Confirm to publish You are about to publish all changes made to your Oddle Shop…" at bounding box center [784, 372] width 250 height 89
click at [868, 404] on button "Proceed" at bounding box center [839, 404] width 89 height 25
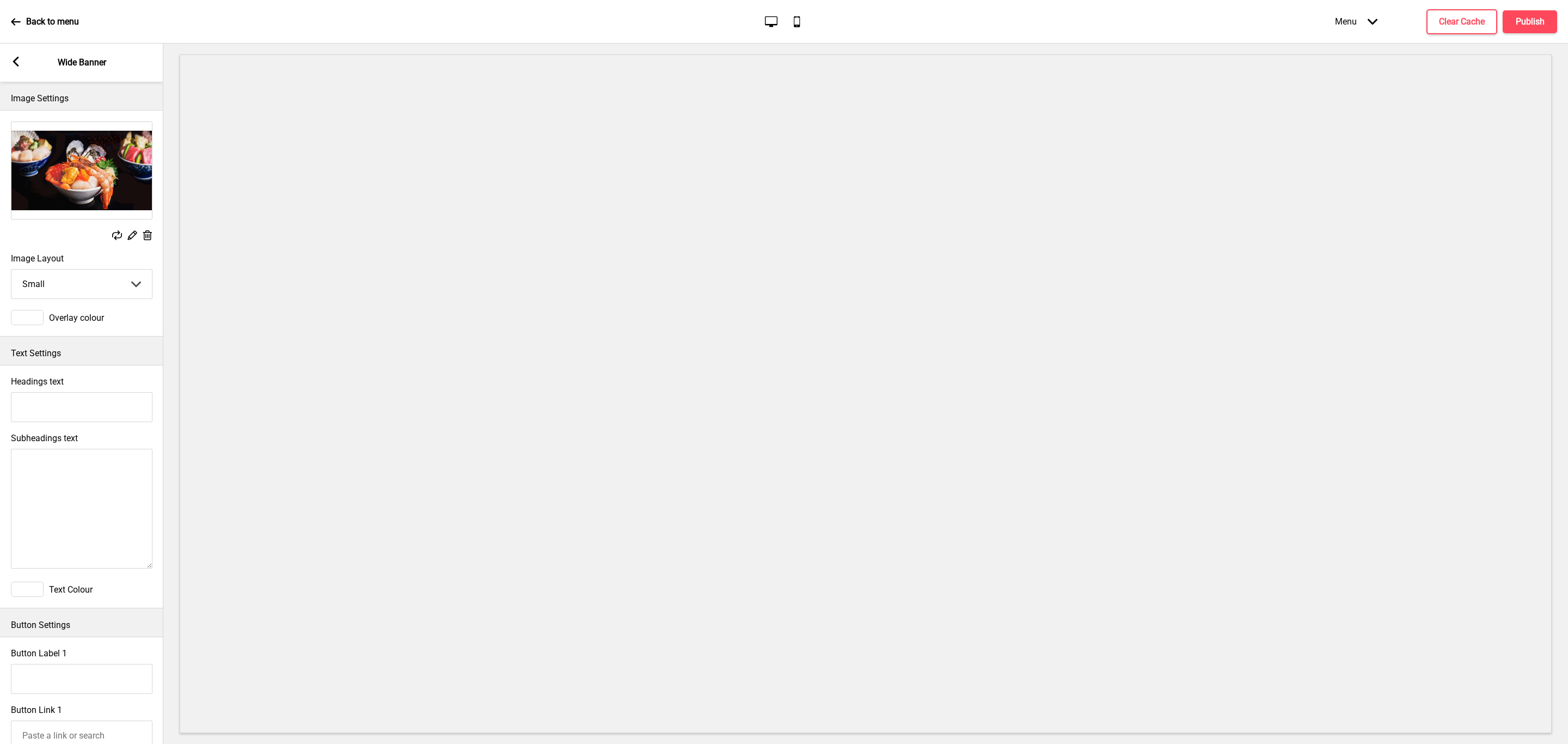
click at [14, 63] on icon at bounding box center [16, 61] width 6 height 10
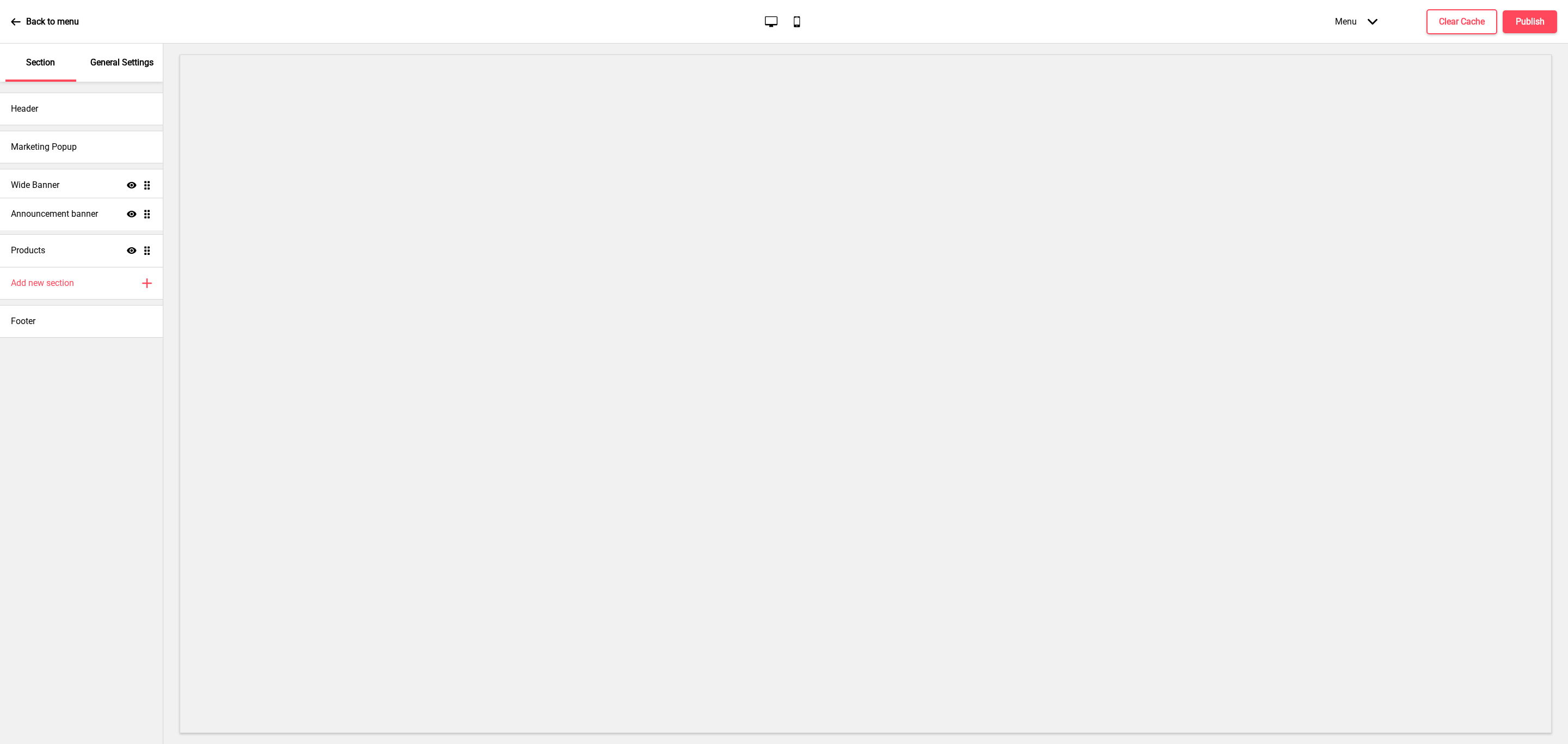
drag, startPoint x: 146, startPoint y: 185, endPoint x: 147, endPoint y: 214, distance: 29.0
click at [147, 214] on ul "Announcement banner Show Drag Wide Banner Show Drag Products Show Drag" at bounding box center [81, 217] width 163 height 98
click at [66, 216] on h4 "Announcement banner" at bounding box center [54, 218] width 87 height 12
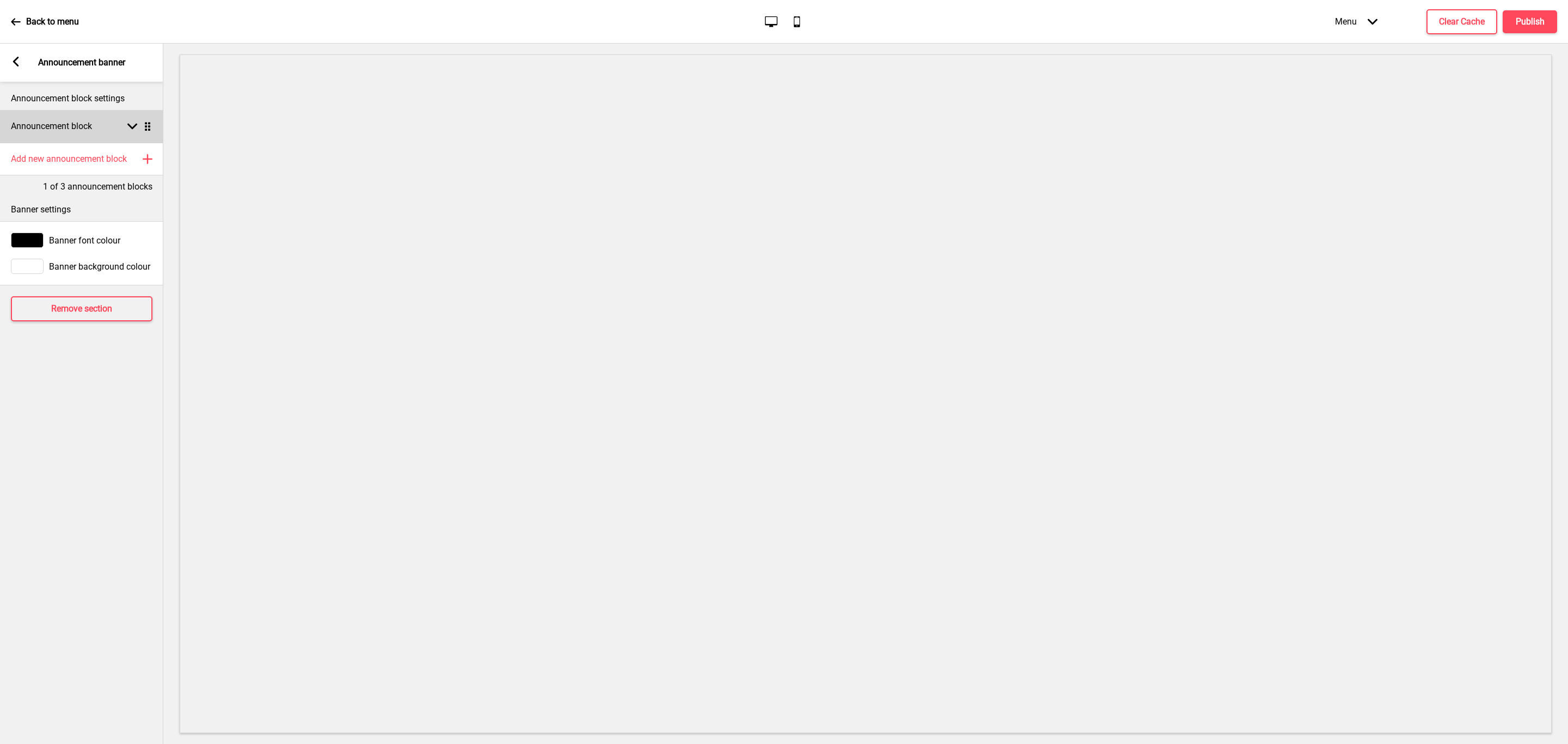
click at [59, 124] on h4 "Announcement block" at bounding box center [51, 127] width 81 height 12
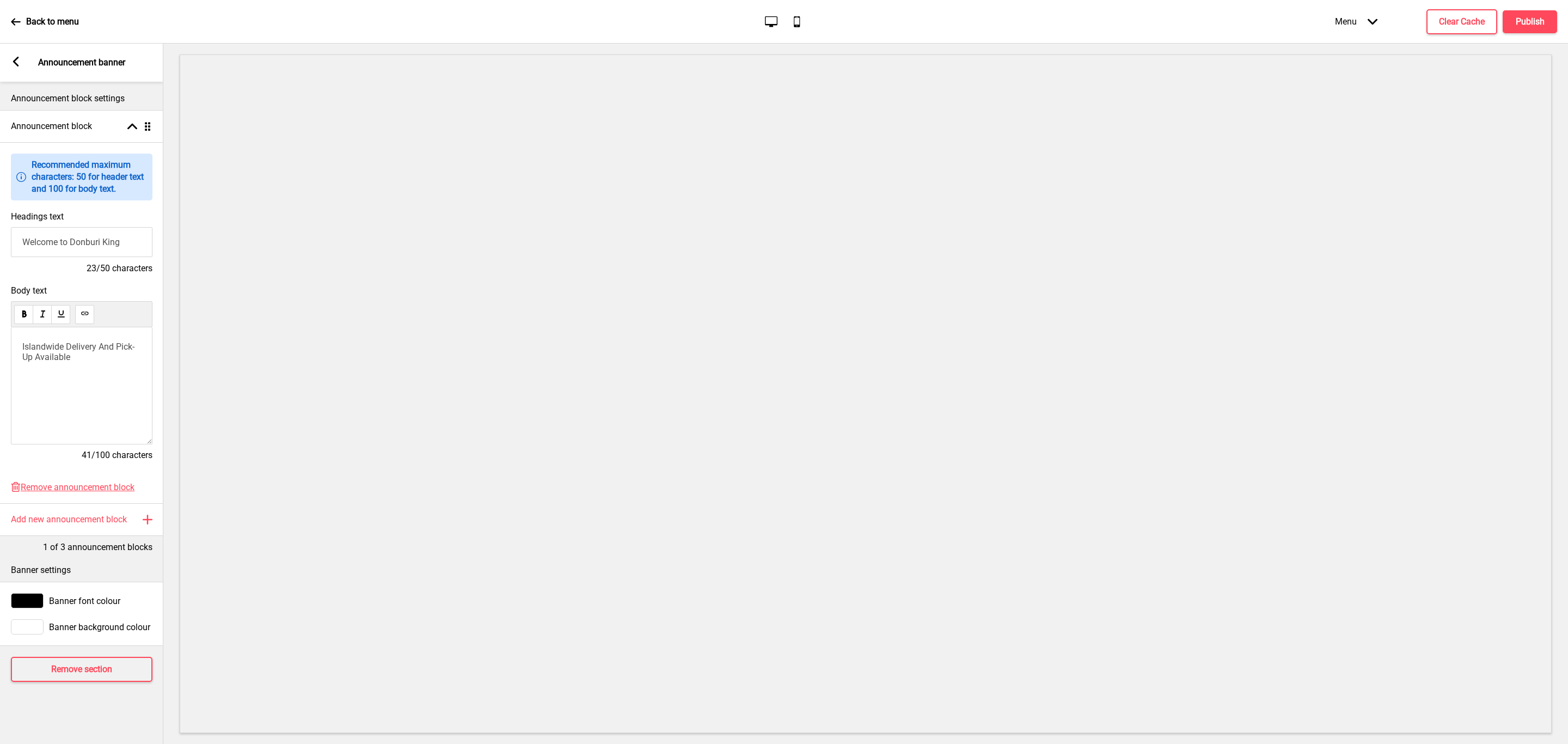
drag, startPoint x: 134, startPoint y: 248, endPoint x: -119, endPoint y: 236, distance: 253.3
click at [0, 236] on html "Back to menu Desktop Mobile Menu Arrow down Product Page Store Information Chec…" at bounding box center [784, 372] width 1568 height 744
click at [138, 381] on div "Islandwide Delivery And Pick-Up Available" at bounding box center [82, 385] width 142 height 117
click at [118, 371] on div "Islandwide Delivery And Pick-Up Available" at bounding box center [82, 385] width 142 height 117
click at [20, 349] on div "Islandwide Delivery And Pick-Up Available" at bounding box center [82, 385] width 142 height 117
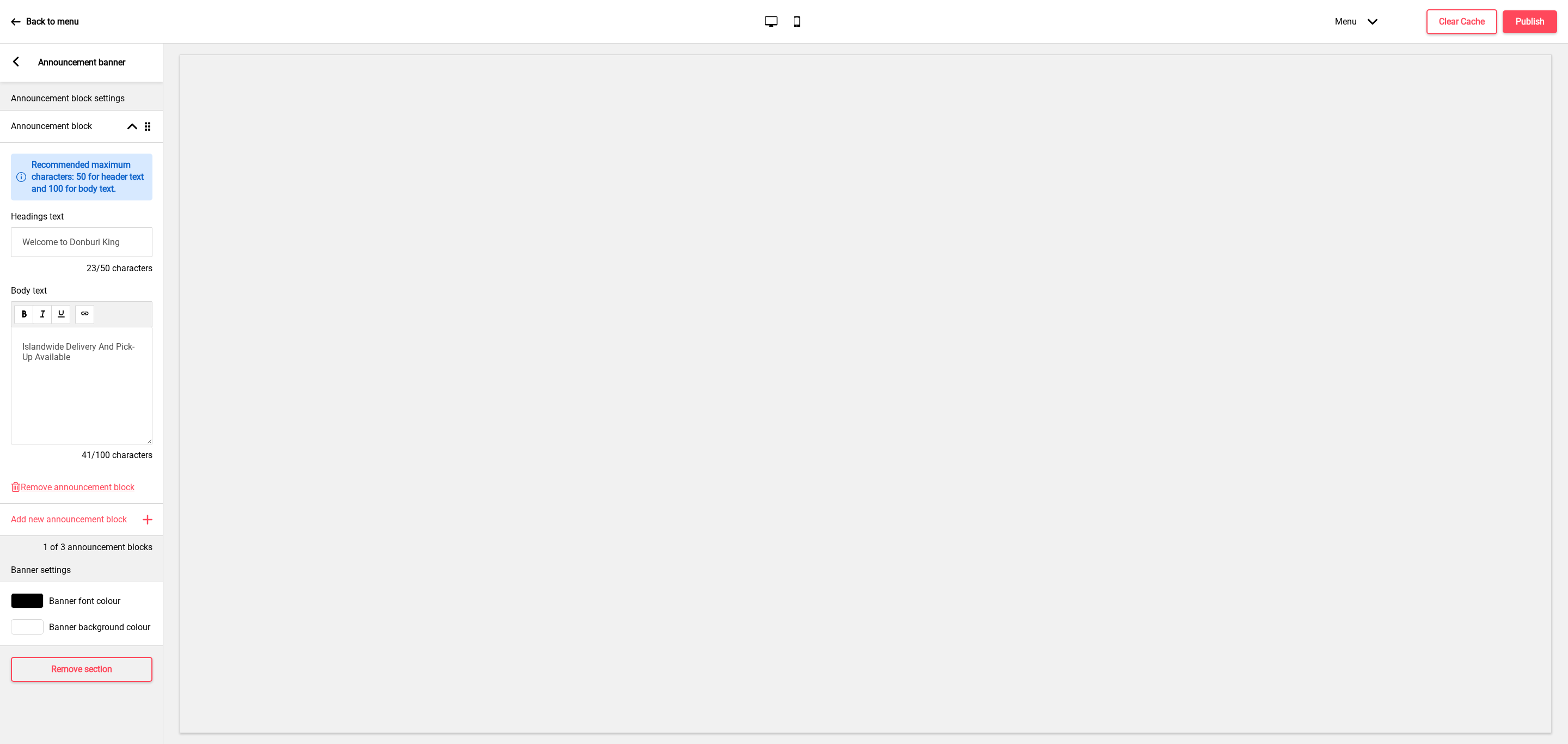
click at [23, 349] on span "Islandwide Delivery And Pick-Up Available" at bounding box center [78, 351] width 112 height 21
click at [101, 517] on h4 "Add new announcement block" at bounding box center [69, 520] width 116 height 12
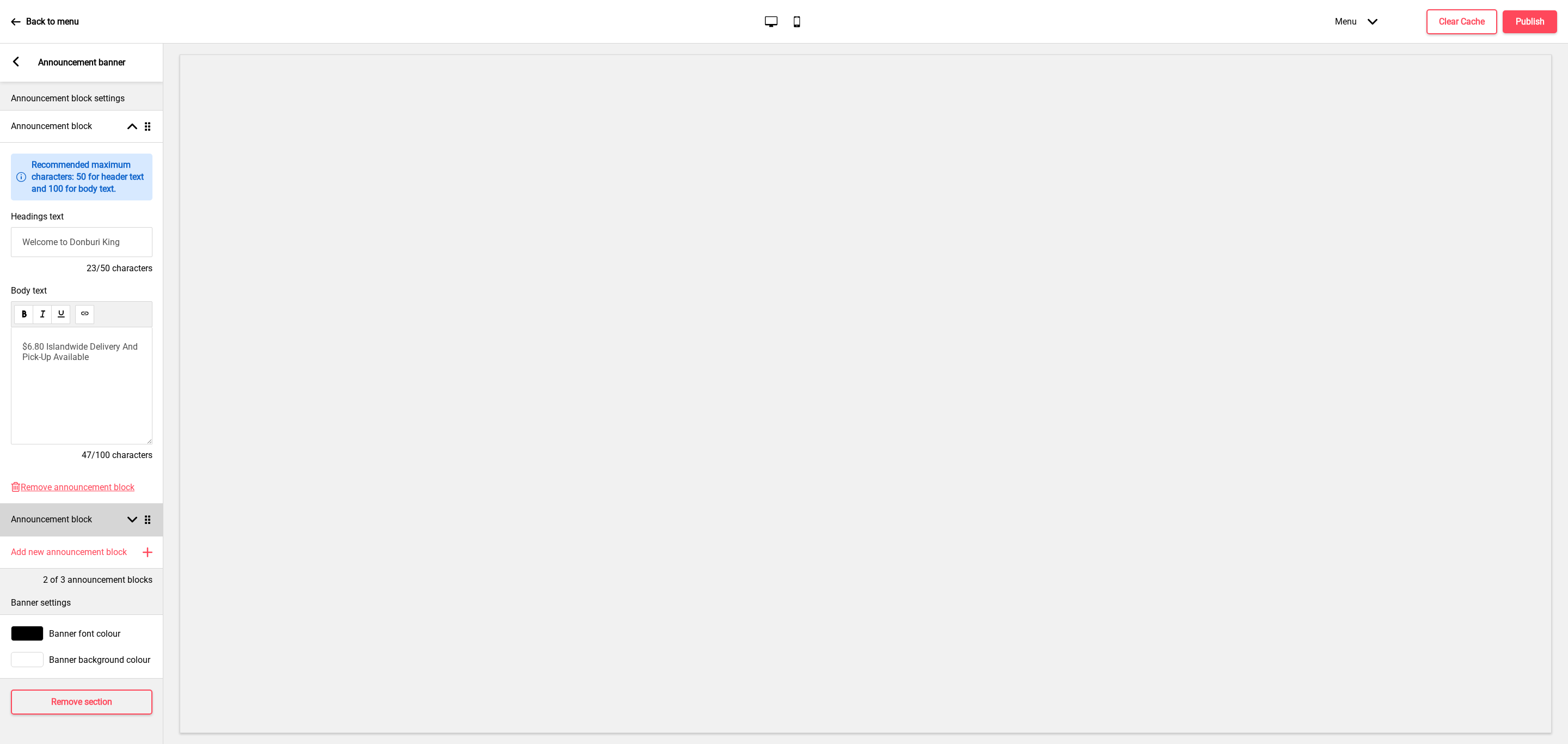
click at [126, 524] on div "Arrow down Drag" at bounding box center [137, 519] width 31 height 10
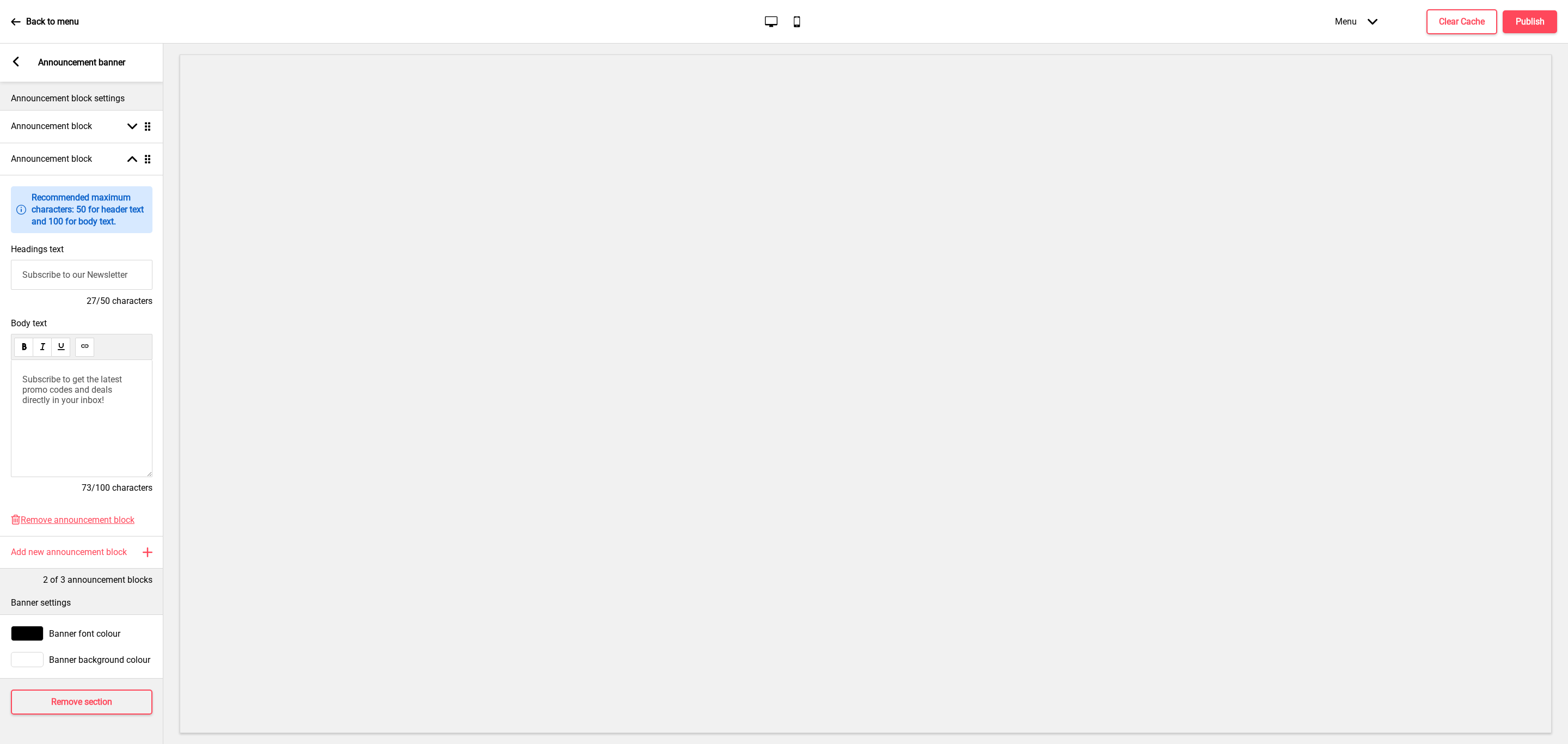
drag, startPoint x: 139, startPoint y: 279, endPoint x: -250, endPoint y: 271, distance: 389.1
click at [0, 271] on html "Back to menu Desktop Mobile Menu Arrow down Product Page Store Information Chec…" at bounding box center [784, 372] width 1568 height 744
type input "First-time Customer Promo"
drag, startPoint x: 120, startPoint y: 410, endPoint x: -257, endPoint y: 237, distance: 414.8
click at [0, 237] on html "Back to menu Desktop Mobile Menu Arrow down Product Page Store Information Chec…" at bounding box center [784, 372] width 1568 height 744
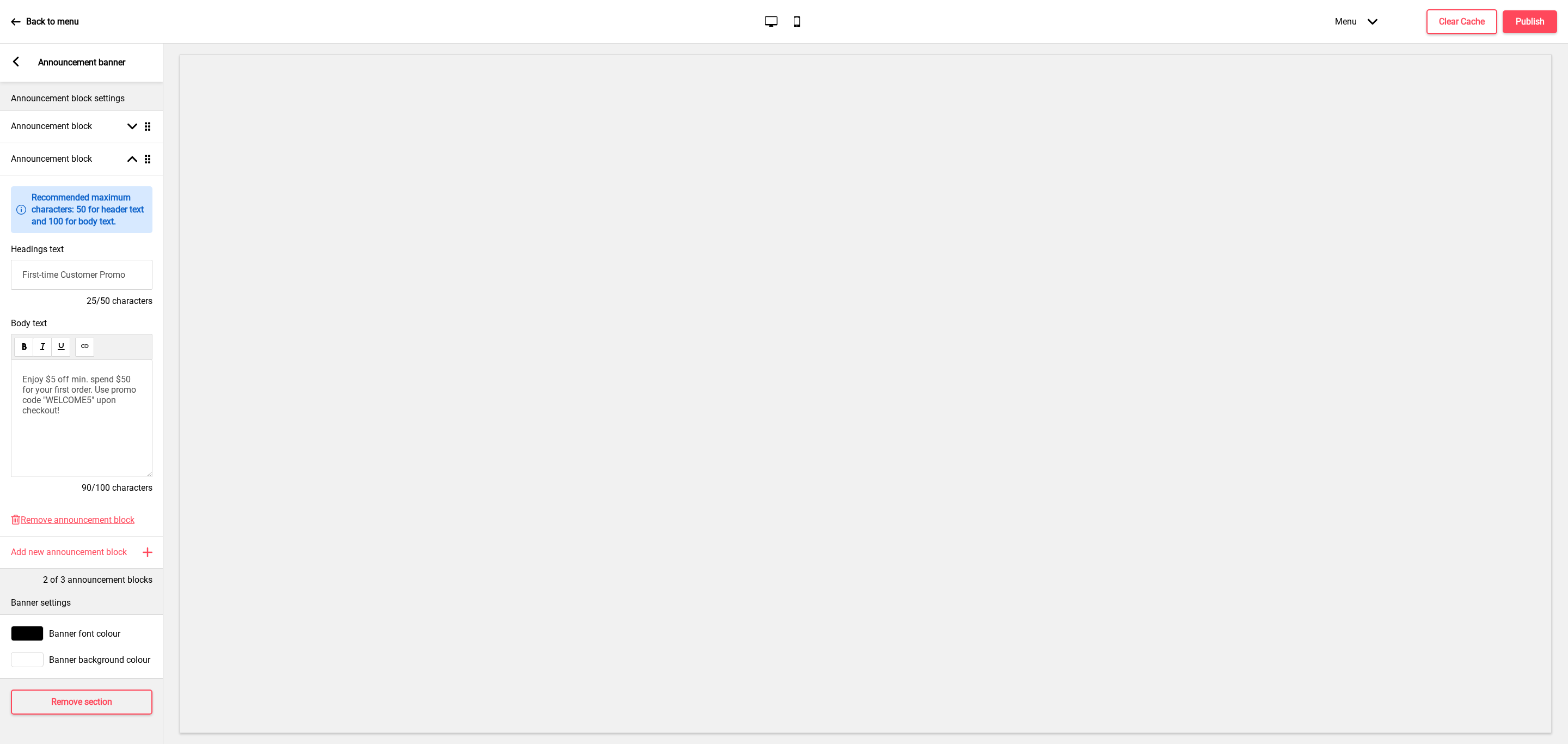
click at [79, 407] on span "Enjoy $5 off min. spend $50 for your first order. Use promo code "WELCOME5" upo…" at bounding box center [80, 395] width 116 height 41
drag, startPoint x: 79, startPoint y: 407, endPoint x: 123, endPoint y: 404, distance: 44.1
click at [77, 407] on span "Enjoy $5 off min. spend $50 for your first order. Use promo code "WELCOME5" upo…" at bounding box center [80, 395] width 116 height 41
click at [110, 444] on div "Enjoy $5 off min. spend $50 for your first order. Use promo code " WELCOME5 " u…" at bounding box center [82, 418] width 142 height 117
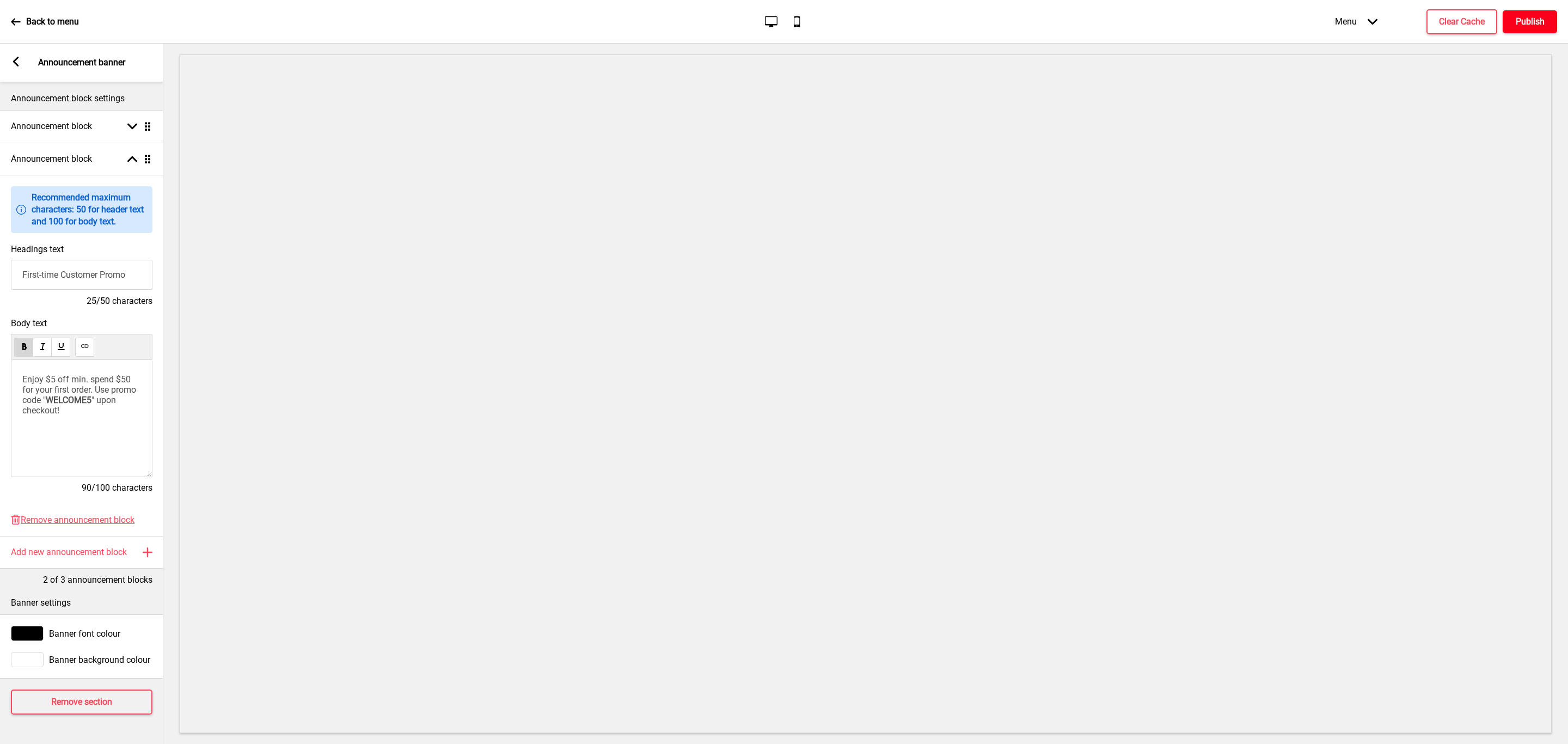
click at [1514, 24] on button "Publish" at bounding box center [1529, 22] width 54 height 23
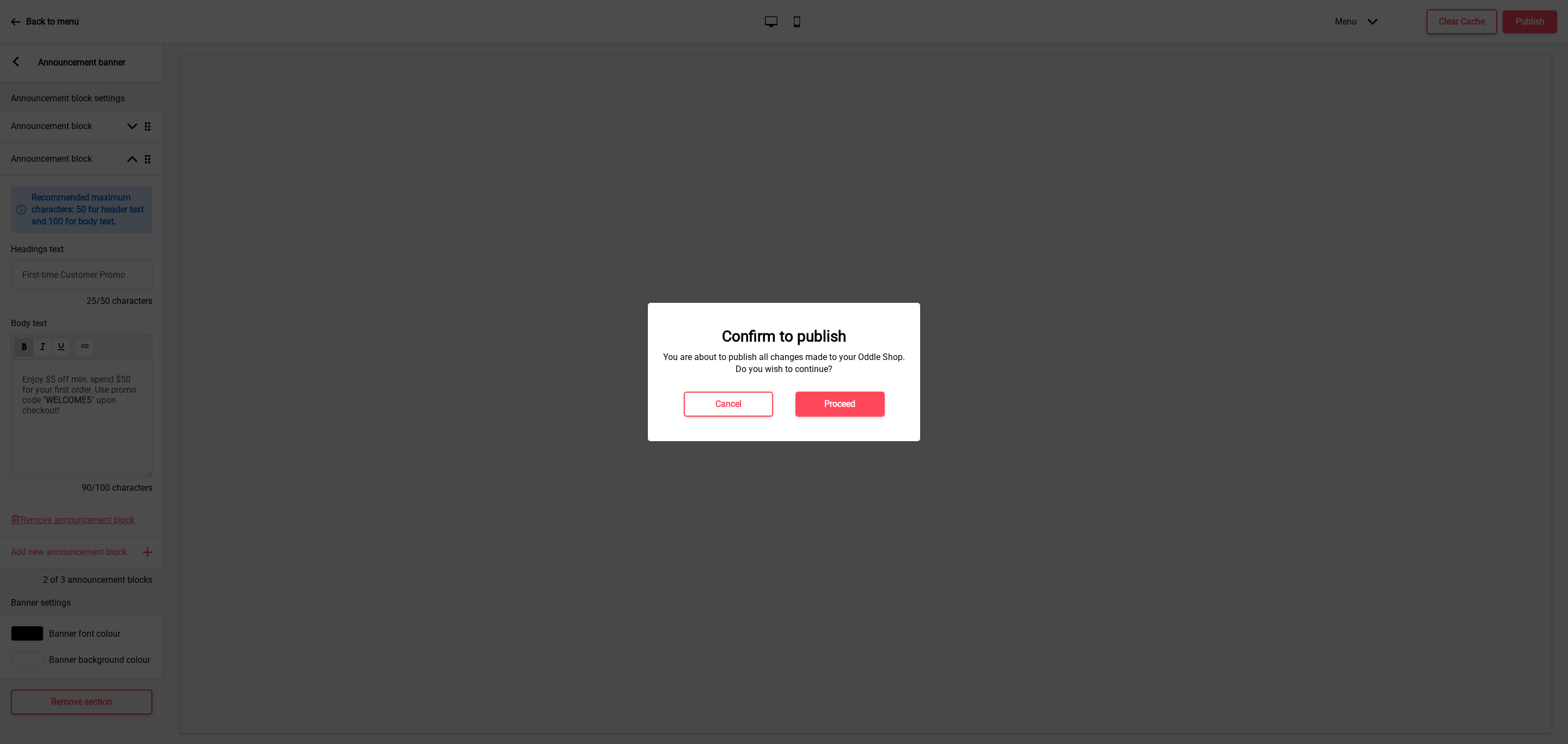
click at [849, 391] on div "Cancel Proceed" at bounding box center [784, 404] width 224 height 25
click at [866, 402] on button "Proceed" at bounding box center [839, 404] width 89 height 25
